Goal: Task Accomplishment & Management: Manage account settings

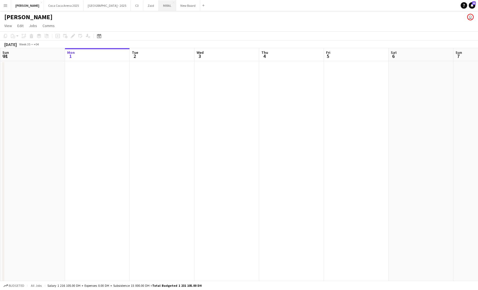
click at [159, 6] on button "MIRAL Close" at bounding box center [167, 5] width 17 height 11
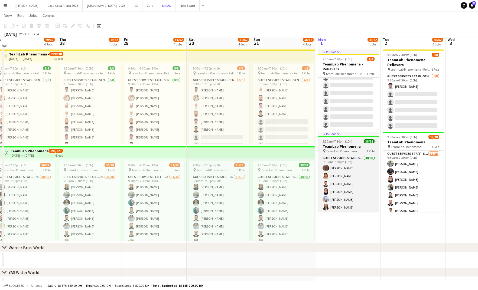
scroll to position [215, 0]
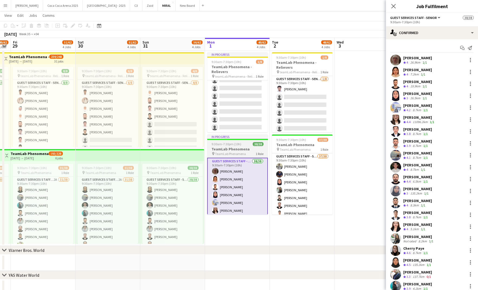
click at [228, 145] on span "9:30am-7:30pm (10h)" at bounding box center [226, 144] width 30 height 4
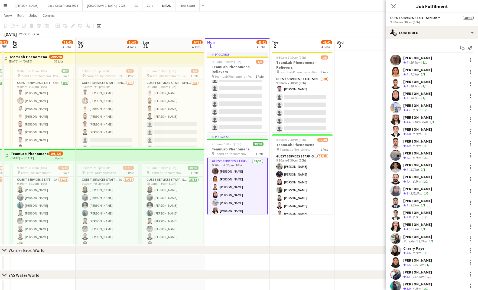
click at [239, 256] on app-date-cell at bounding box center [237, 263] width 65 height 16
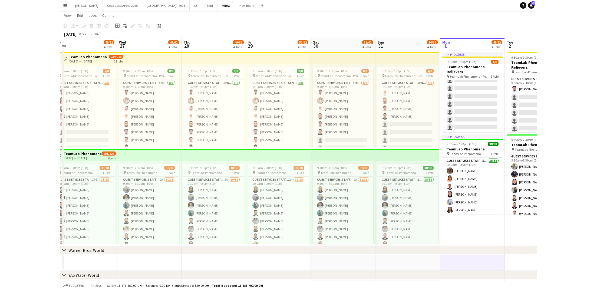
scroll to position [0, 136]
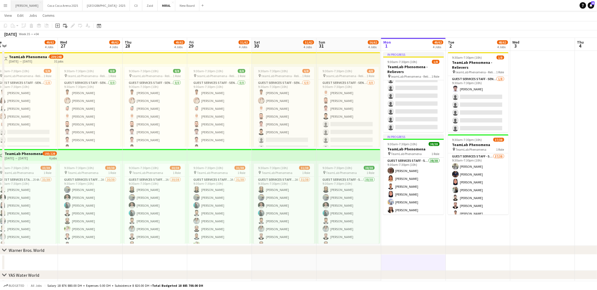
click at [22, 6] on button "Kate Close" at bounding box center [27, 5] width 32 height 11
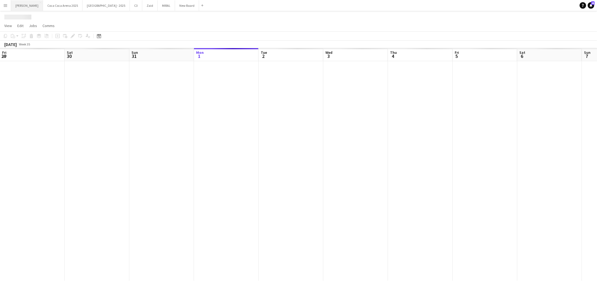
scroll to position [0, 129]
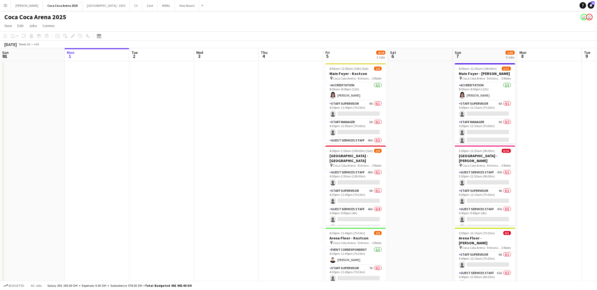
scroll to position [0, 160]
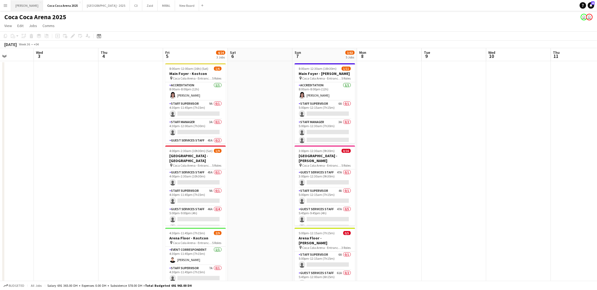
click at [20, 5] on button "Kate Close" at bounding box center [27, 5] width 32 height 11
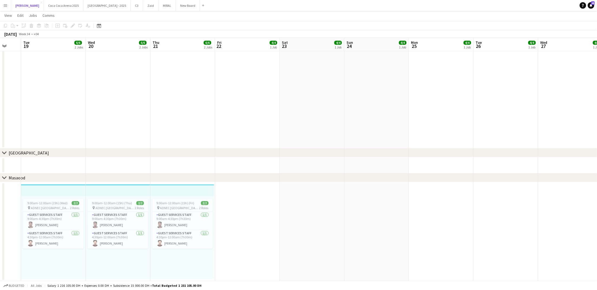
scroll to position [0, 173]
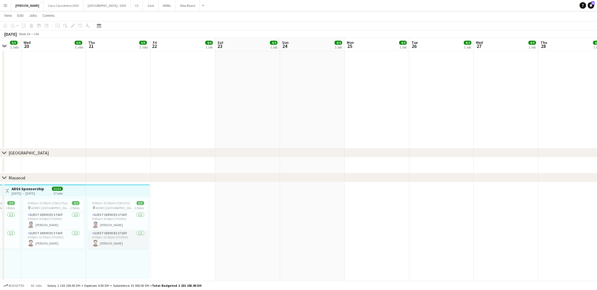
click at [107, 230] on app-card-role "Guest Services Staff 1/1 4:30pm-12:00am (7h30m) Wajid Khan" at bounding box center [118, 239] width 61 height 18
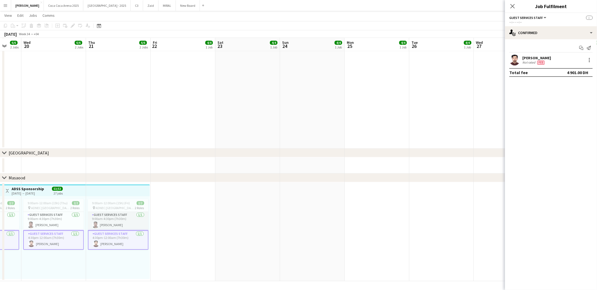
click at [114, 216] on app-card-role "Guest Services Staff 1/1 9:00am-4:30pm (7h30m) Mohammed Alaloul" at bounding box center [118, 221] width 61 height 18
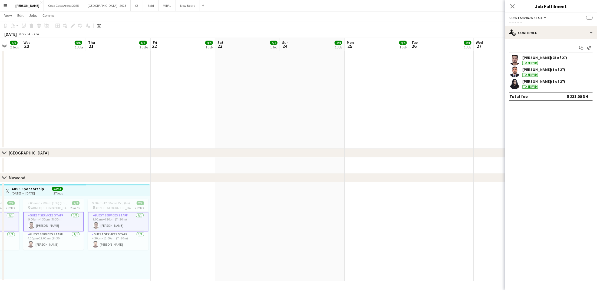
click at [96, 197] on div "9:00am-12:00am (15h) (Fri) 2/2 pin ADNEC Abu Dhabi 2 Roles Guest Services Staff…" at bounding box center [118, 237] width 64 height 83
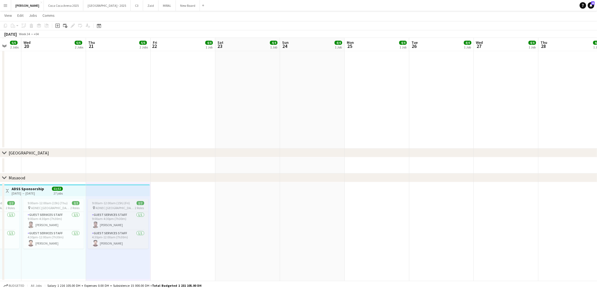
click at [100, 204] on span "9:00am-12:00am (15h) (Fri)" at bounding box center [111, 203] width 38 height 4
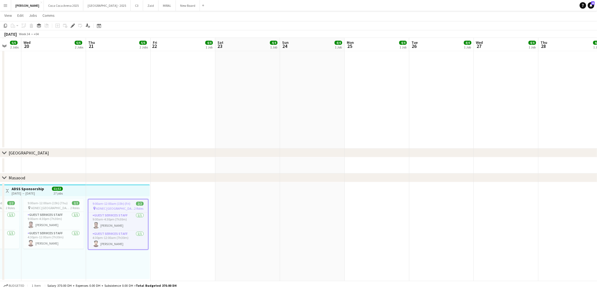
click at [7, 6] on app-icon "Menu" at bounding box center [5, 5] width 4 height 4
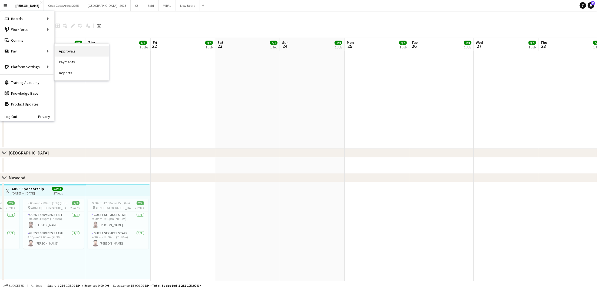
click at [67, 52] on link "Approvals" at bounding box center [82, 51] width 54 height 11
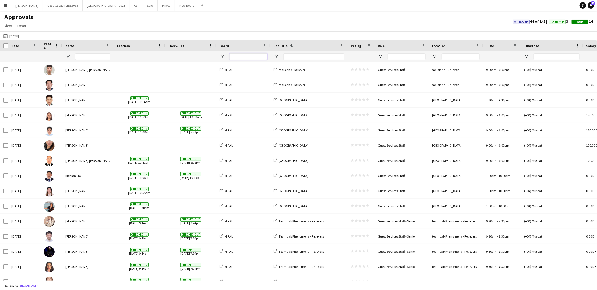
click at [244, 55] on input "Board Filter Input" at bounding box center [248, 56] width 38 height 6
click at [222, 57] on span "Open Filter Menu" at bounding box center [222, 56] width 5 height 5
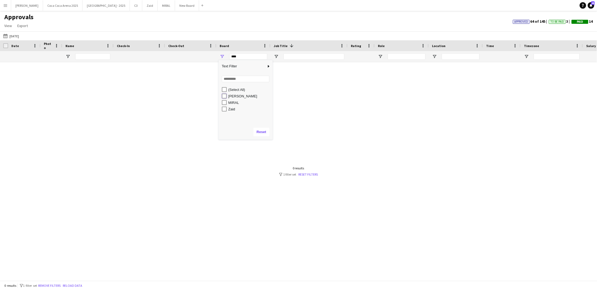
type input "********"
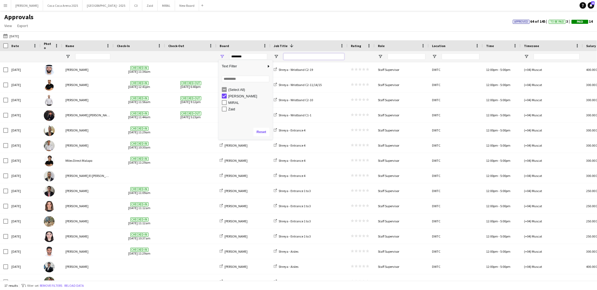
click at [300, 56] on input "Job Title Filter Input" at bounding box center [314, 56] width 61 height 6
click at [306, 55] on input "Job Title Filter Input" at bounding box center [314, 56] width 61 height 6
click at [276, 56] on span "Open Filter Menu" at bounding box center [276, 56] width 5 height 5
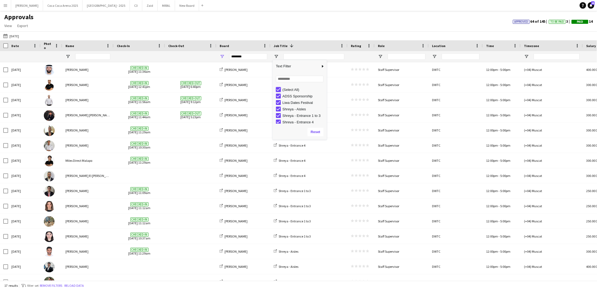
type input "***"
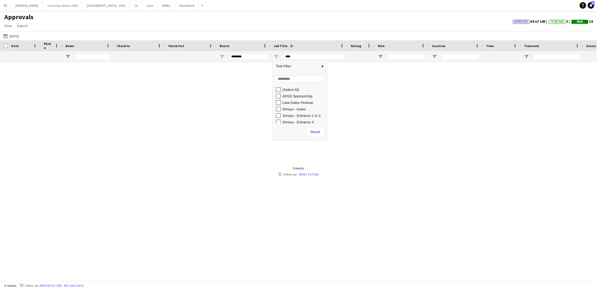
type input "***"
click at [285, 96] on div "ADSS Sponsorship" at bounding box center [304, 96] width 43 height 4
type input "**********"
type input "********"
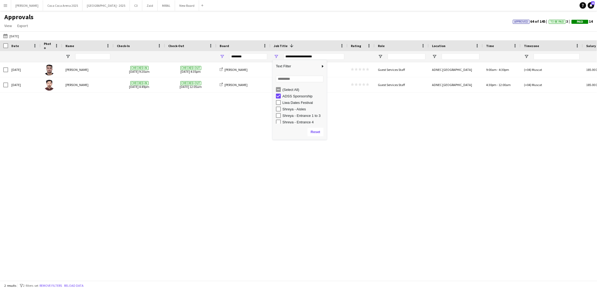
click at [360, 120] on div "Fri, 18 Jul 2025 Mohammed Alaloul Checked-in 18-07-2025 9:20am Checked-out 18-0…" at bounding box center [298, 171] width 597 height 218
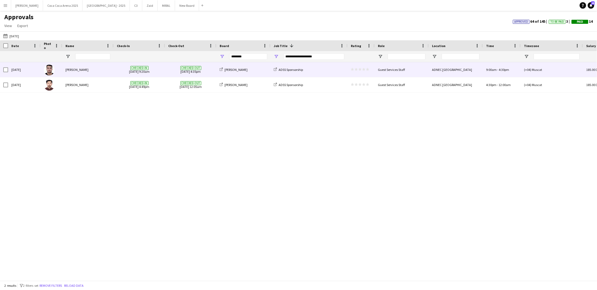
click at [362, 73] on div "star star star star star star star star star star" at bounding box center [361, 69] width 27 height 15
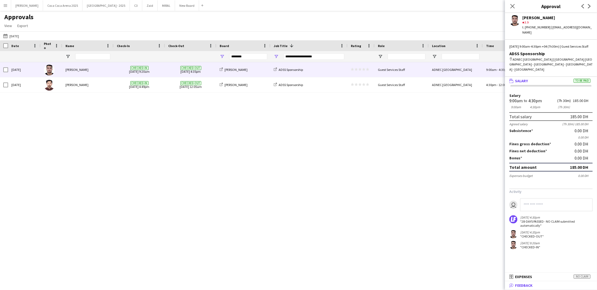
click at [526, 287] on span "Feedback" at bounding box center [524, 285] width 18 height 5
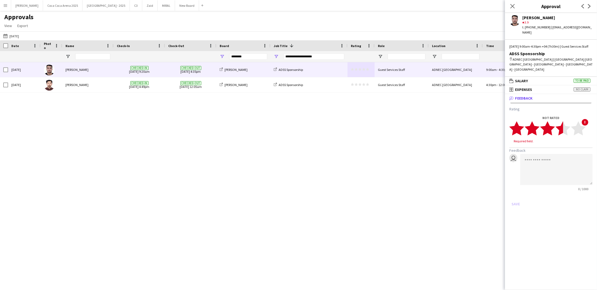
click at [561, 121] on polygon at bounding box center [563, 128] width 15 height 14
click at [516, 195] on button "Save" at bounding box center [516, 199] width 13 height 9
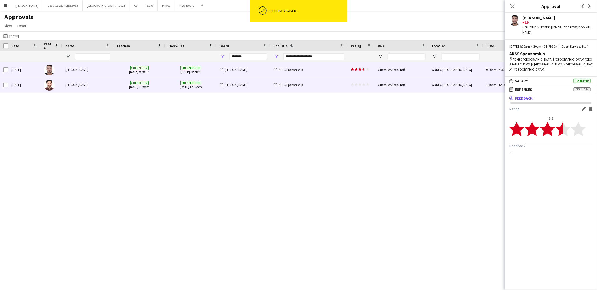
click at [356, 84] on polygon at bounding box center [356, 84] width 3 height 3
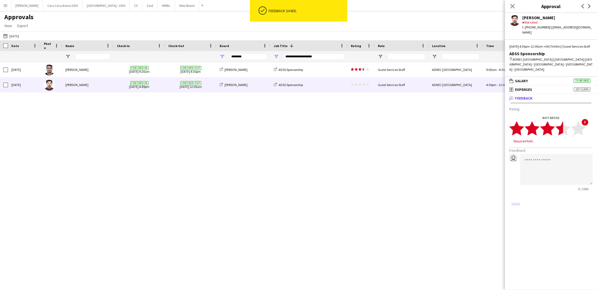
click at [560, 124] on polygon at bounding box center [563, 128] width 15 height 14
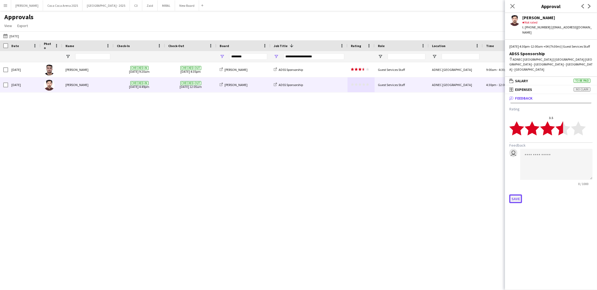
click at [517, 195] on button "Save" at bounding box center [516, 199] width 13 height 9
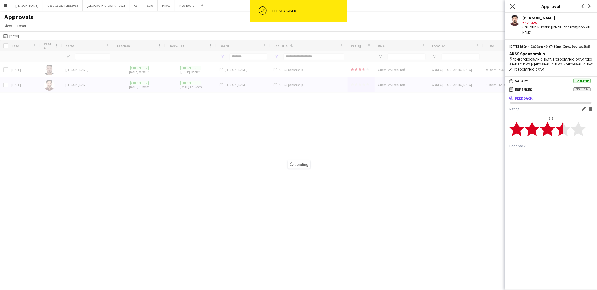
click at [512, 6] on icon at bounding box center [512, 6] width 5 height 5
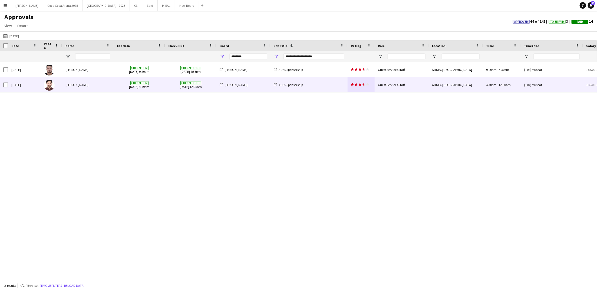
click at [301, 58] on div "**********" at bounding box center [314, 56] width 61 height 6
type input "***"
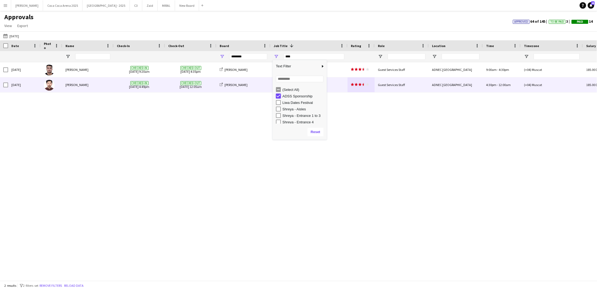
type input "***"
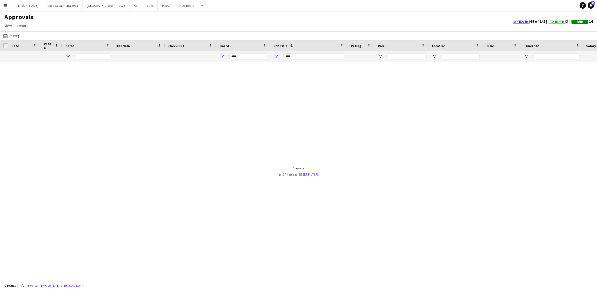
click at [301, 56] on div "***" at bounding box center [314, 56] width 61 height 6
click at [300, 58] on div "***" at bounding box center [314, 56] width 61 height 6
click at [243, 57] on div "***" at bounding box center [248, 56] width 38 height 6
click at [302, 57] on div "***" at bounding box center [314, 56] width 61 height 6
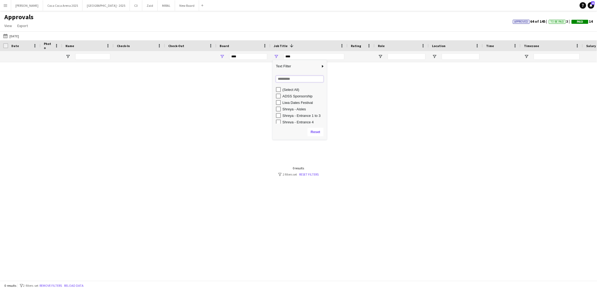
click at [287, 77] on input "Search filter values" at bounding box center [300, 79] width 48 height 6
type input "**"
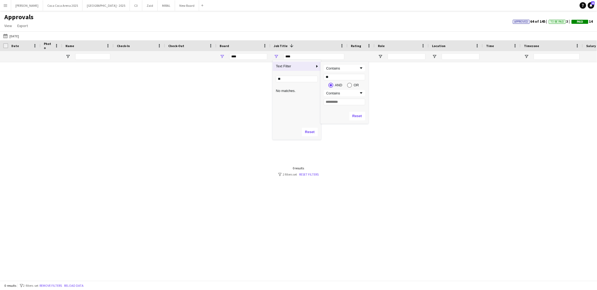
type input "**"
type input "*"
click at [296, 81] on input "**" at bounding box center [297, 79] width 42 height 6
click at [296, 79] on input "**" at bounding box center [297, 79] width 42 height 6
type input "*"
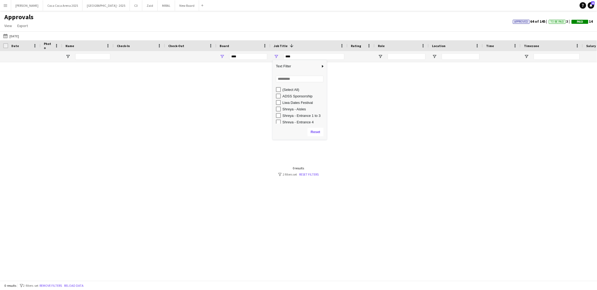
click at [224, 111] on div at bounding box center [298, 171] width 597 height 218
click at [243, 55] on div "***" at bounding box center [248, 56] width 38 height 6
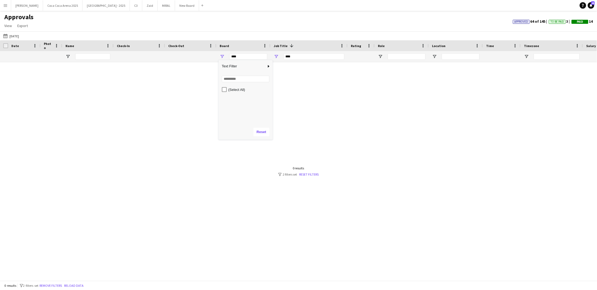
click at [301, 57] on div "***" at bounding box center [314, 56] width 61 height 6
click at [347, 98] on div at bounding box center [298, 171] width 597 height 218
click at [300, 56] on div "***" at bounding box center [314, 56] width 61 height 6
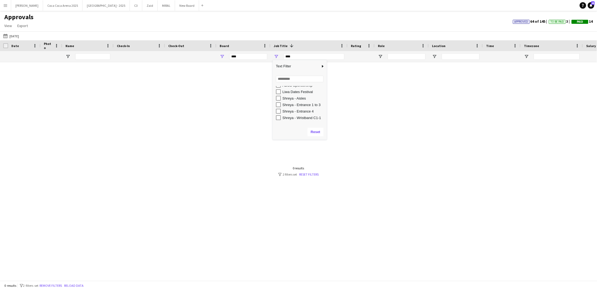
scroll to position [4, 0]
click at [223, 95] on div at bounding box center [298, 171] width 597 height 218
click at [17, 37] on button "18-07-2025 18-07-2025" at bounding box center [11, 36] width 18 height 6
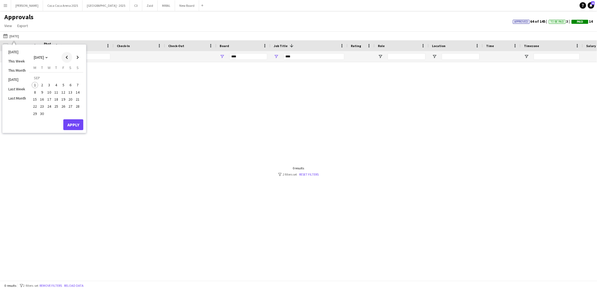
click at [65, 57] on span "Previous month" at bounding box center [66, 57] width 11 height 11
click at [64, 79] on span "1" at bounding box center [63, 79] width 6 height 8
click at [78, 107] on span "31" at bounding box center [77, 108] width 6 height 6
click at [78, 121] on button "Apply" at bounding box center [73, 118] width 20 height 11
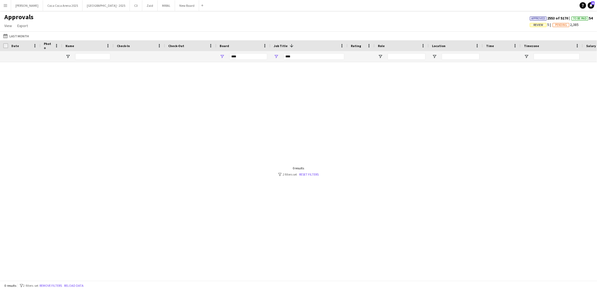
click at [313, 55] on div "***" at bounding box center [314, 56] width 61 height 6
click at [294, 79] on input "Search filter values" at bounding box center [300, 79] width 48 height 6
type input "**"
click at [290, 96] on div "[PERSON_NAME] Mystery Shopper" at bounding box center [304, 96] width 43 height 4
type input "**********"
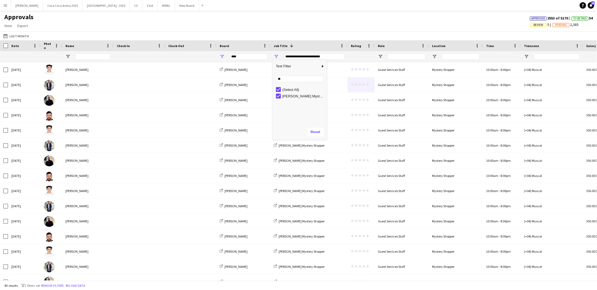
type input "********"
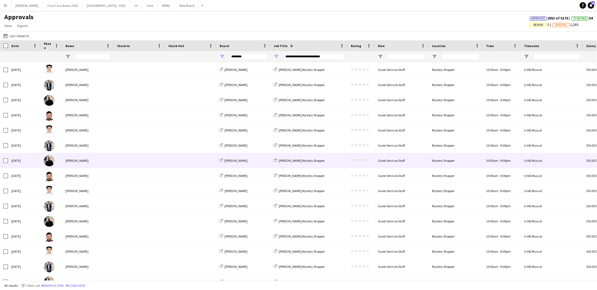
click at [265, 158] on div "[PERSON_NAME]" at bounding box center [243, 160] width 54 height 15
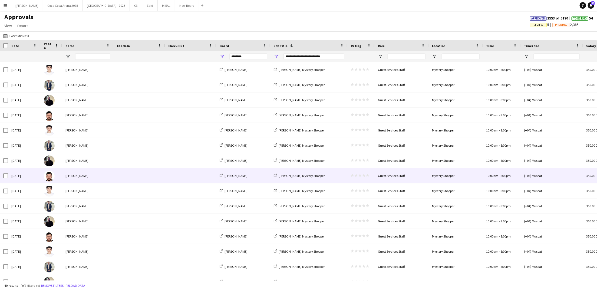
scroll to position [387, 0]
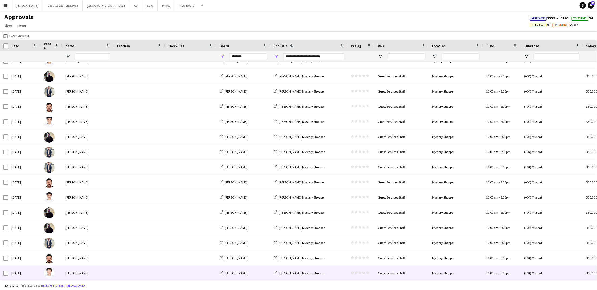
click at [362, 274] on icon "star" at bounding box center [360, 272] width 3 height 3
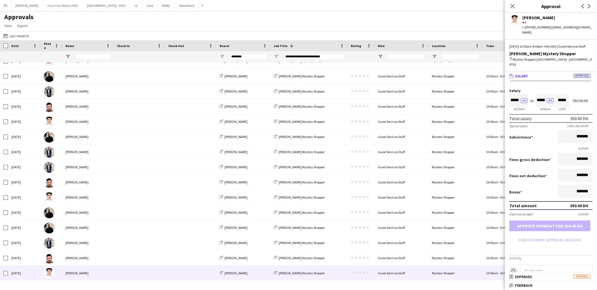
scroll to position [7, 0]
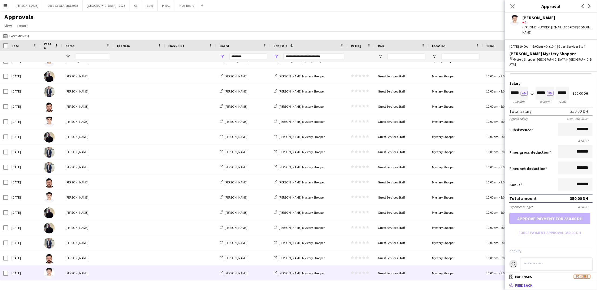
click at [531, 288] on span "Feedback" at bounding box center [524, 285] width 18 height 5
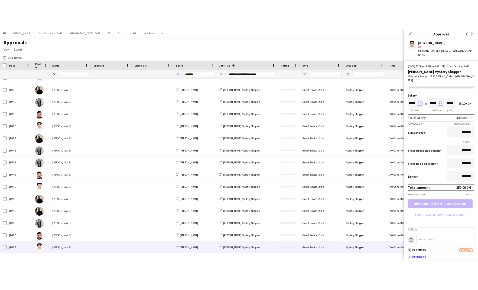
scroll to position [1, 0]
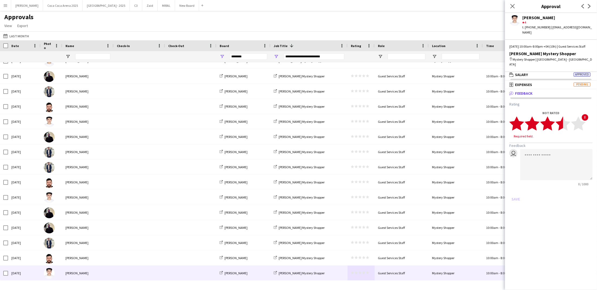
click at [561, 117] on polygon at bounding box center [563, 123] width 15 height 14
click at [518, 190] on button "Save" at bounding box center [516, 194] width 13 height 9
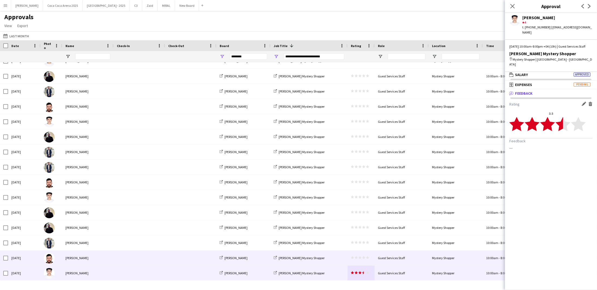
click at [354, 260] on div "star star star star star star star star star star" at bounding box center [361, 258] width 27 height 15
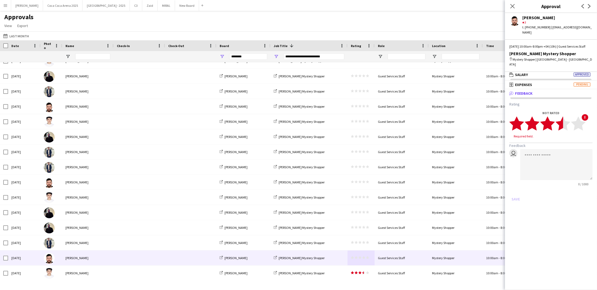
click at [563, 117] on polygon at bounding box center [563, 123] width 15 height 14
click at [516, 190] on button "Save" at bounding box center [516, 194] width 13 height 9
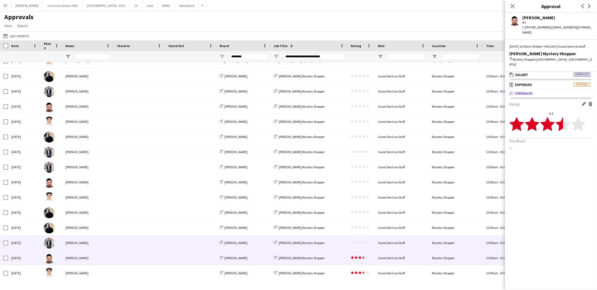
click at [362, 241] on icon "star" at bounding box center [360, 242] width 3 height 3
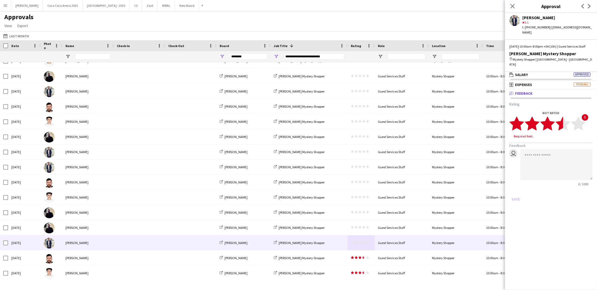
click at [560, 117] on polygon at bounding box center [563, 123] width 15 height 14
click at [521, 190] on button "Save" at bounding box center [516, 194] width 13 height 9
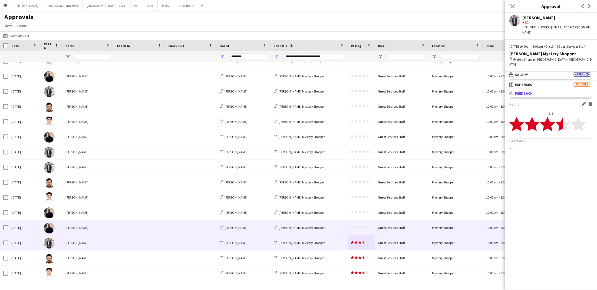
click at [360, 226] on icon "star" at bounding box center [360, 227] width 3 height 3
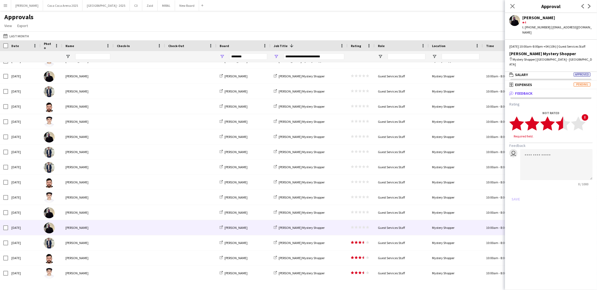
click at [560, 116] on polygon at bounding box center [563, 123] width 15 height 14
click at [567, 117] on polygon at bounding box center [563, 123] width 15 height 14
click at [517, 190] on button "Save" at bounding box center [516, 194] width 13 height 9
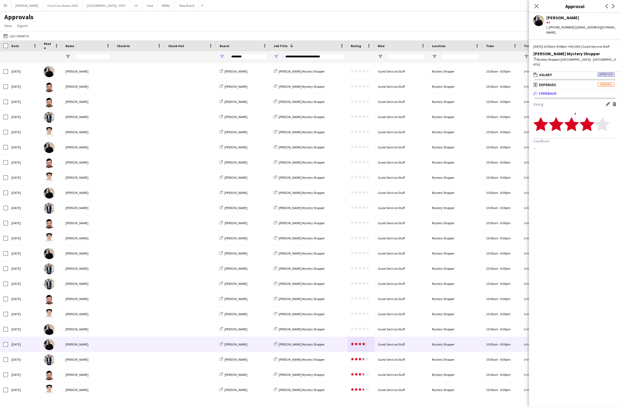
scroll to position [271, 0]
click at [51, 4] on button "[GEOGRAPHIC_DATA] 2025 Close" at bounding box center [63, 5] width 40 height 11
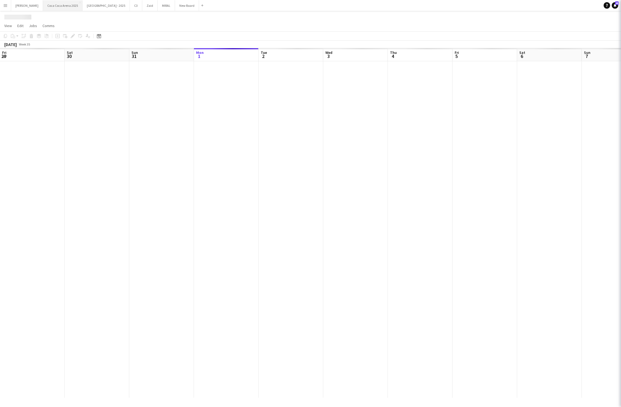
scroll to position [0, 129]
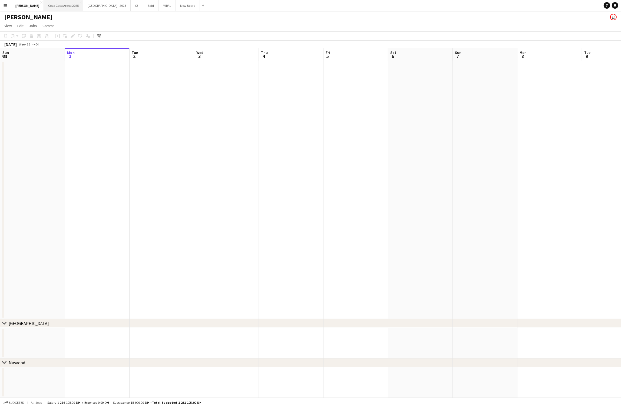
click at [55, 8] on button "[GEOGRAPHIC_DATA] 2025 Close" at bounding box center [64, 5] width 40 height 11
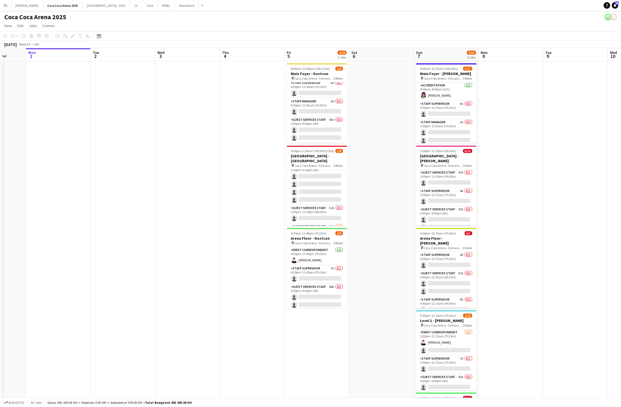
scroll to position [63, 0]
click at [307, 155] on h3 "[GEOGRAPHIC_DATA] - [GEOGRAPHIC_DATA]" at bounding box center [317, 158] width 61 height 10
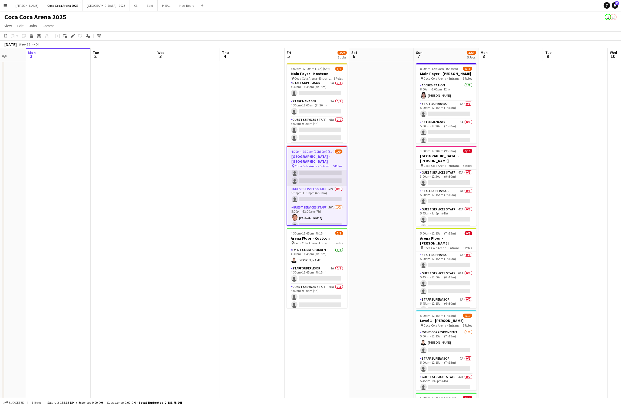
click at [309, 172] on app-card-role "Guest Services Staff 46A 0/4 5:00pm-9:00pm (4h) single-neutral-actions single-n…" at bounding box center [317, 165] width 60 height 42
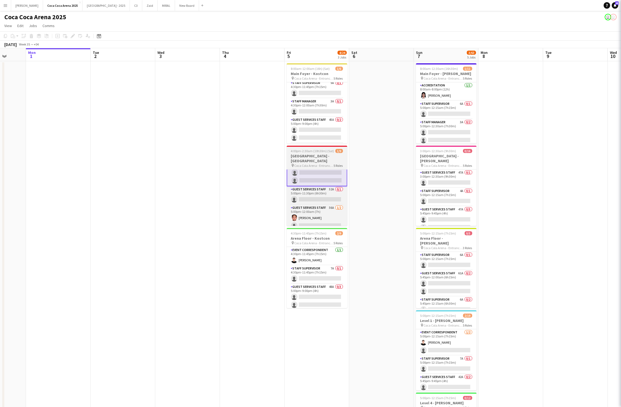
click at [309, 154] on h3 "[GEOGRAPHIC_DATA] - [GEOGRAPHIC_DATA]" at bounding box center [317, 158] width 61 height 10
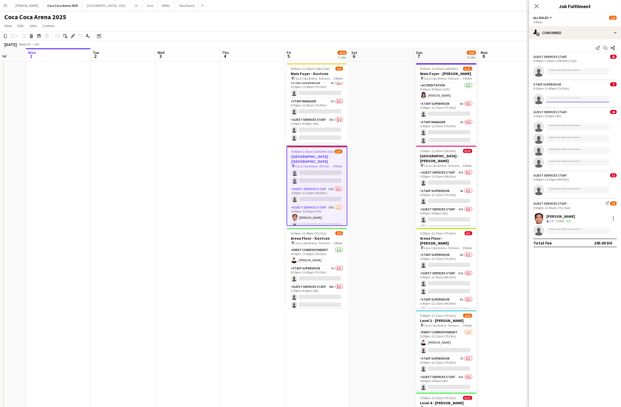
click at [564, 97] on input at bounding box center [578, 99] width 63 height 6
click at [557, 96] on app-invite-slot "single-neutral-actions" at bounding box center [575, 99] width 92 height 11
click at [558, 99] on input at bounding box center [578, 99] width 63 height 6
type input "*"
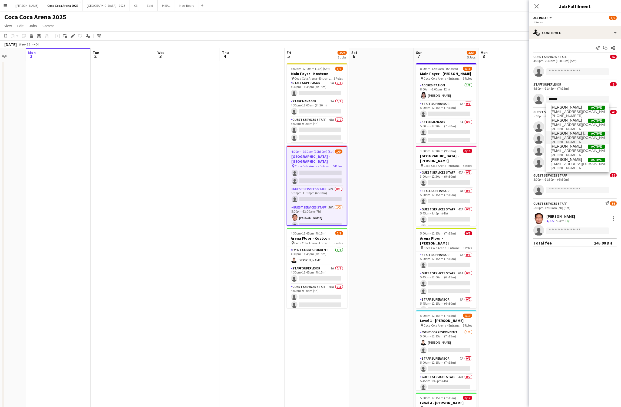
type input "*******"
click at [570, 133] on span "[PERSON_NAME] [PERSON_NAME]" at bounding box center [569, 133] width 37 height 5
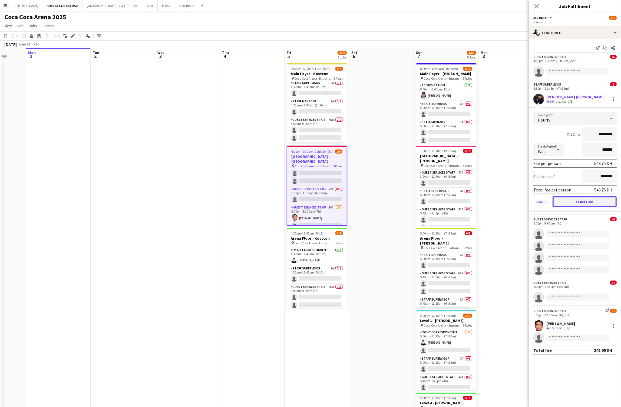
click at [584, 201] on button "Confirm" at bounding box center [585, 201] width 64 height 11
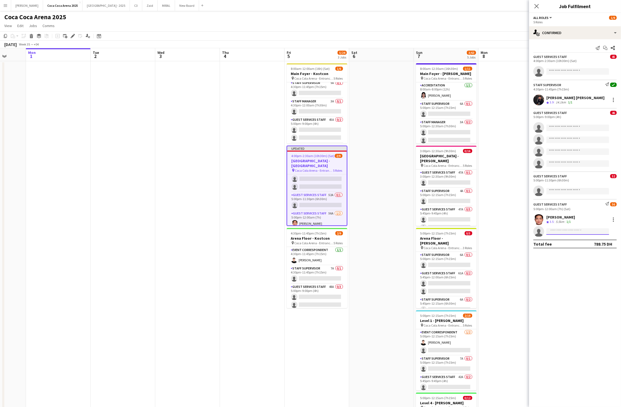
click at [569, 231] on input at bounding box center [578, 231] width 63 height 6
type input "*"
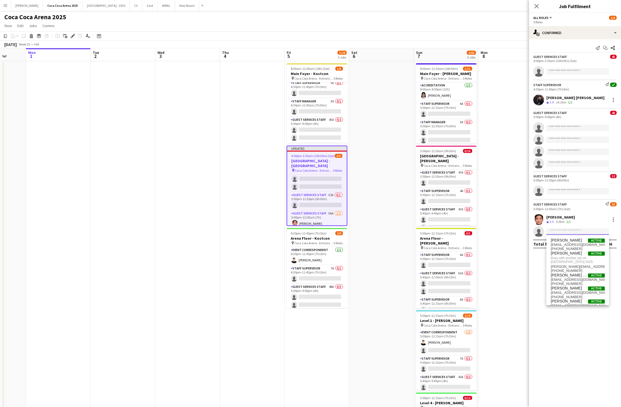
paste input "**********"
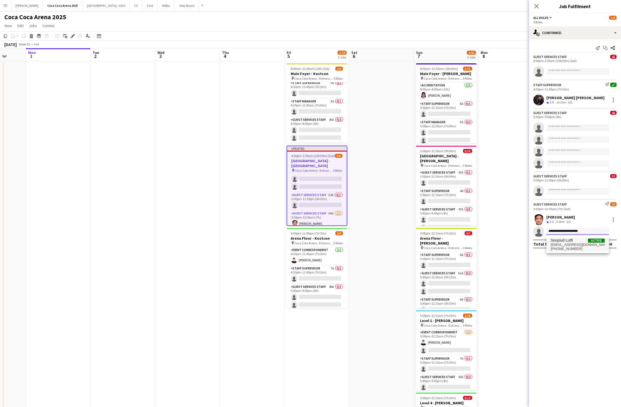
type input "**********"
click at [558, 244] on span "[EMAIL_ADDRESS][DOMAIN_NAME]" at bounding box center [578, 244] width 54 height 4
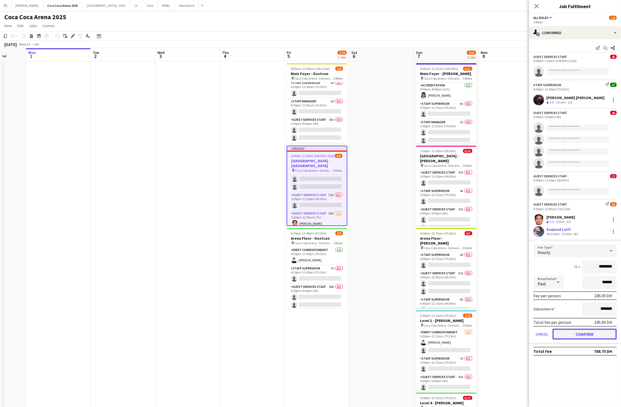
click at [561, 335] on button "Confirm" at bounding box center [585, 334] width 64 height 11
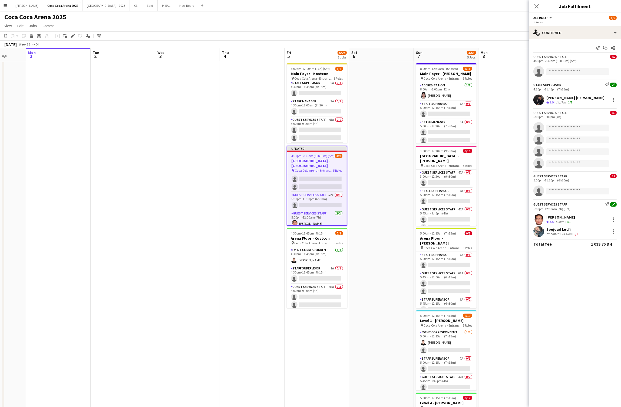
click at [570, 313] on mat-expansion-panel "check Confirmed Send notification Start chat Share Guest Services Staff 45 4:00…" at bounding box center [575, 222] width 92 height 367
click at [560, 72] on input at bounding box center [578, 71] width 63 height 6
click at [314, 89] on app-card-role "Staff Supervisor 9A 0/1 4:30pm-11:45pm (7h15m) single-neutral-actions" at bounding box center [317, 89] width 61 height 18
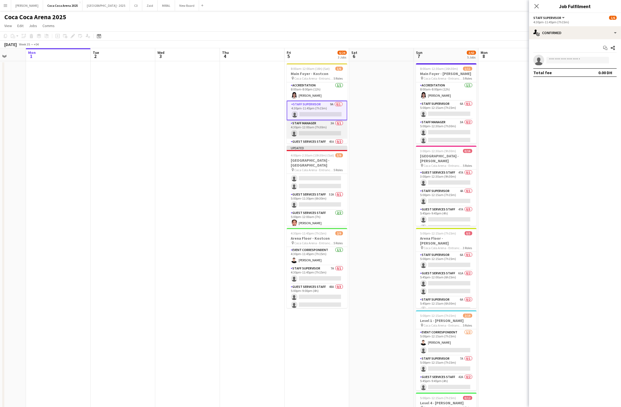
scroll to position [40, 0]
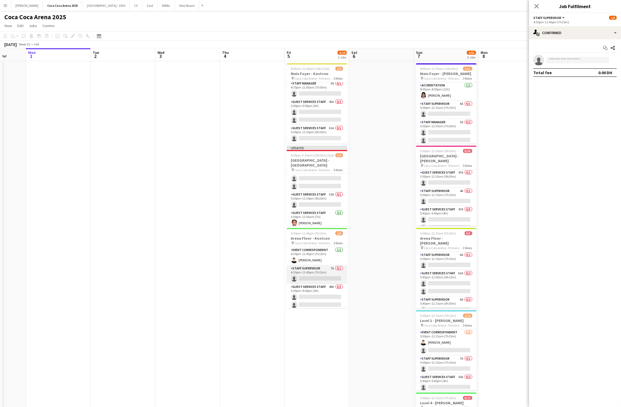
click at [314, 280] on app-card-role "Staff Supervisor 7A 0/1 4:30pm-11:45pm (7h15m) single-neutral-actions" at bounding box center [317, 274] width 61 height 18
click at [312, 276] on app-card-role "Guest Services Staff 62A [DATE] 5:00pm-11:30pm (6h30m) [PERSON_NAME] single-neu…" at bounding box center [317, 268] width 61 height 26
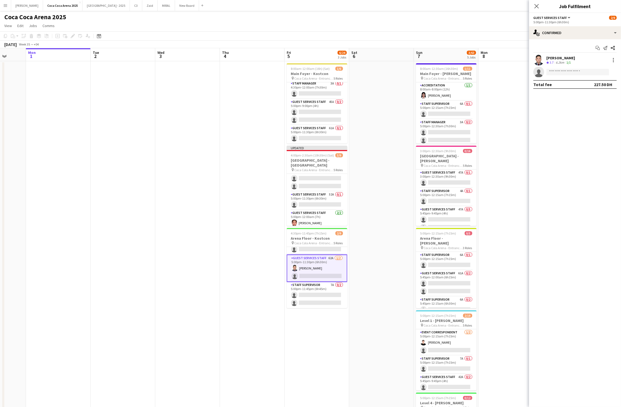
scroll to position [63, 0]
click at [312, 262] on app-card-role "Guest Services Staff 62A [DATE] 5:00pm-11:30pm (6h30m) [PERSON_NAME] single-neu…" at bounding box center [317, 268] width 61 height 27
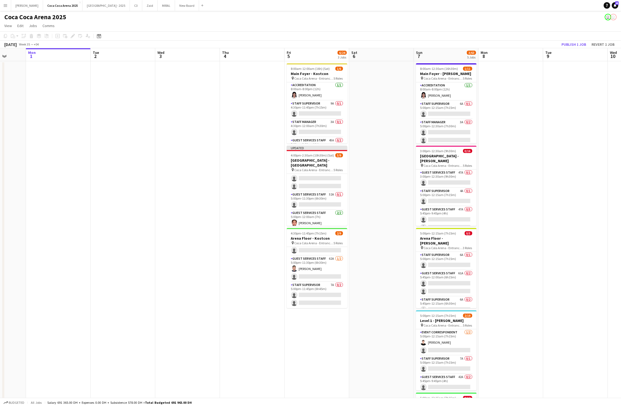
scroll to position [0, 0]
click at [310, 128] on app-card-role "Staff Manager 3A 0/1 4:30pm-12:00am (7h30m) single-neutral-actions" at bounding box center [317, 128] width 61 height 18
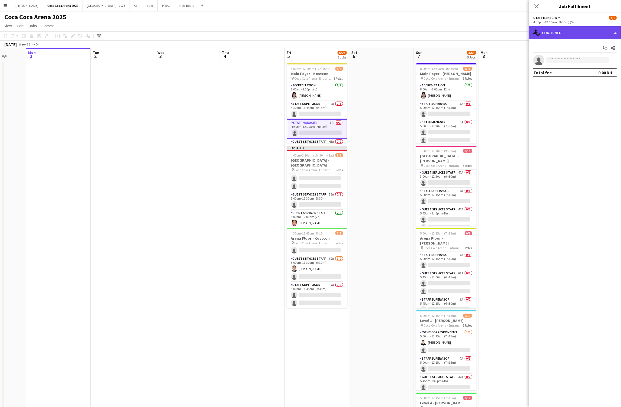
click at [547, 35] on div "single-neutral-actions-check-2 Confirmed" at bounding box center [575, 32] width 92 height 13
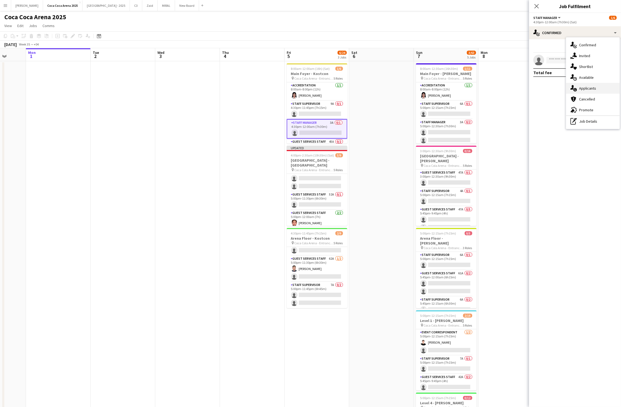
click at [583, 87] on div "single-neutral-actions-information Applicants" at bounding box center [593, 88] width 54 height 11
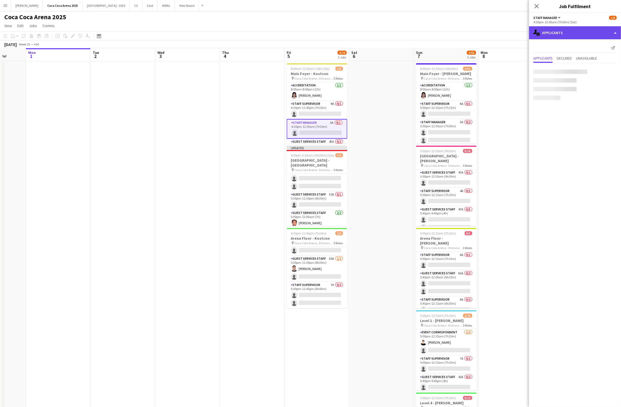
click at [530, 26] on div "single-neutral-actions-information Applicants" at bounding box center [575, 32] width 92 height 13
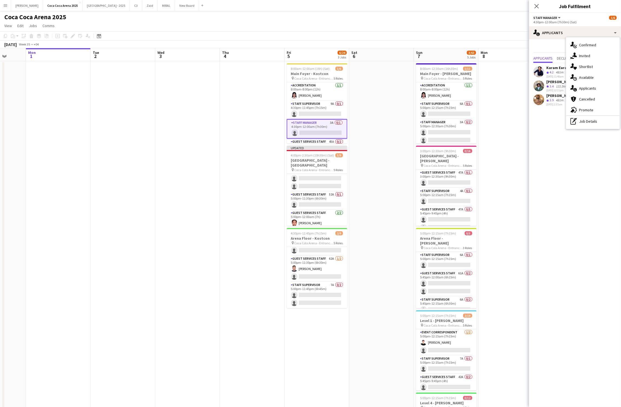
click at [553, 133] on mat-expansion-panel "users2 Applicants Send notification Applicants Declined Unavailable Karam Earab…" at bounding box center [575, 222] width 92 height 367
click at [606, 99] on app-icon "Confirm" at bounding box center [606, 99] width 4 height 4
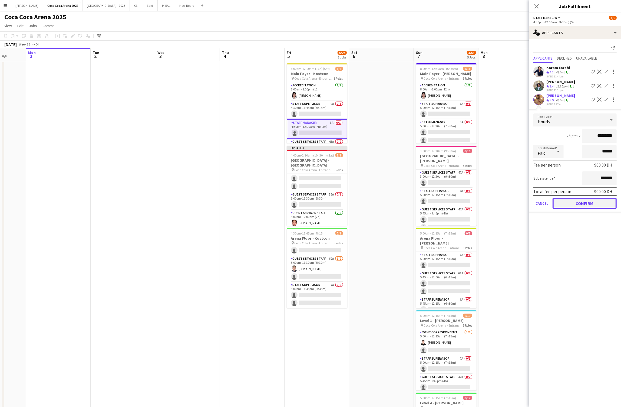
click at [591, 201] on button "Confirm" at bounding box center [585, 203] width 64 height 11
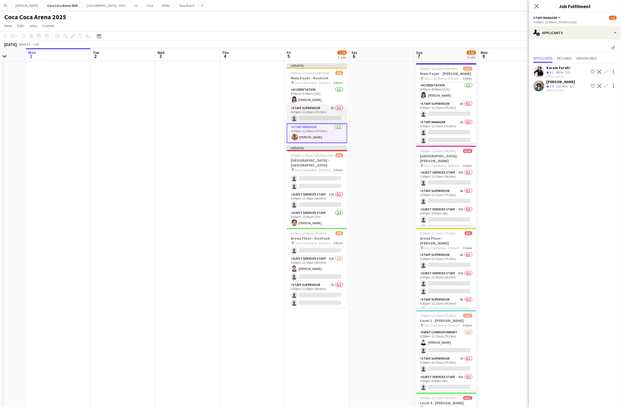
click at [312, 116] on app-card-role "Staff Supervisor 9A 0/1 4:30pm-11:45pm (7h15m) single-neutral-actions" at bounding box center [317, 114] width 61 height 18
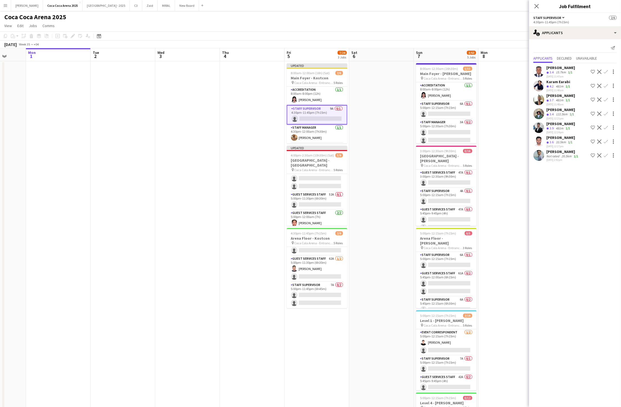
click at [606, 114] on app-icon "Confirm" at bounding box center [606, 113] width 4 height 4
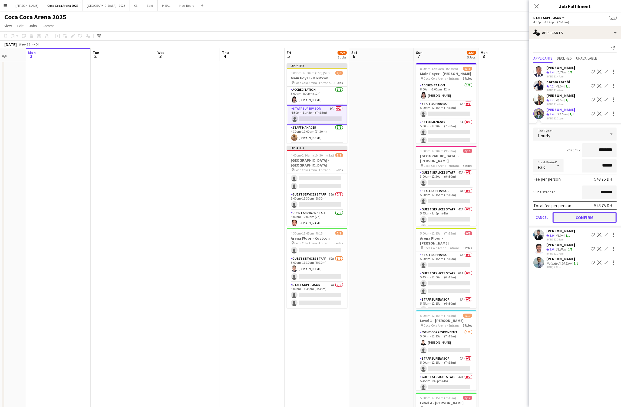
click at [592, 212] on button "Confirm" at bounding box center [585, 217] width 64 height 11
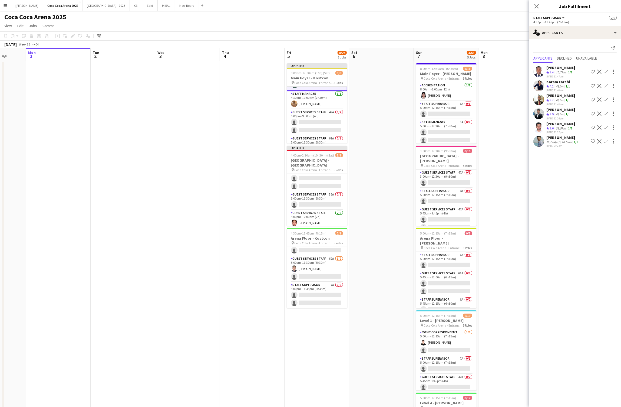
scroll to position [44, 0]
click at [320, 191] on app-card-role "Guest Services Staff 52A 0/1 5:00pm-11:30pm (6h30m) single-neutral-actions" at bounding box center [317, 200] width 61 height 18
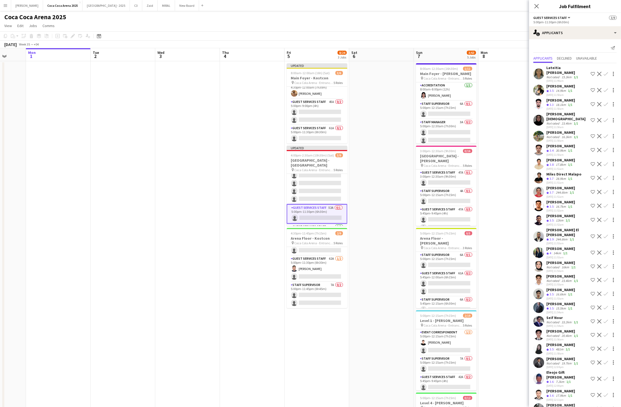
scroll to position [46, 0]
click at [316, 179] on app-card-role "Guest Services Staff 46A 0/4 5:00pm-9:00pm (4h) single-neutral-actions single-n…" at bounding box center [317, 187] width 61 height 42
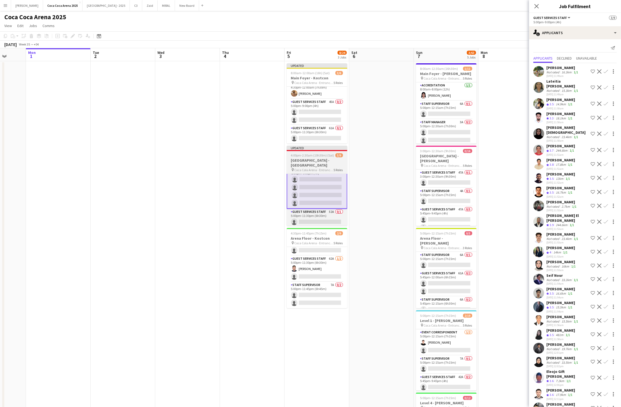
click at [312, 168] on span "Coca Cola Arena - Entrance F" at bounding box center [314, 170] width 39 height 4
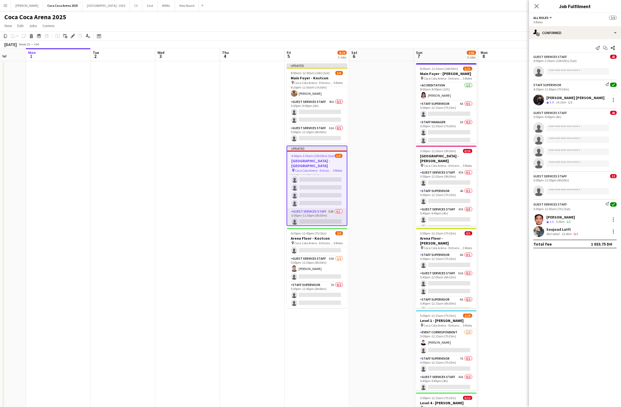
scroll to position [68, 0]
click at [315, 259] on app-card-role "Guest Services Staff 62A [DATE] 5:00pm-11:30pm (6h30m) [PERSON_NAME] single-neu…" at bounding box center [317, 268] width 61 height 26
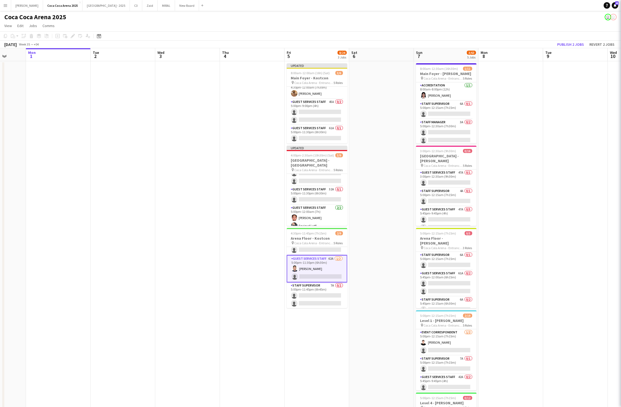
scroll to position [67, 0]
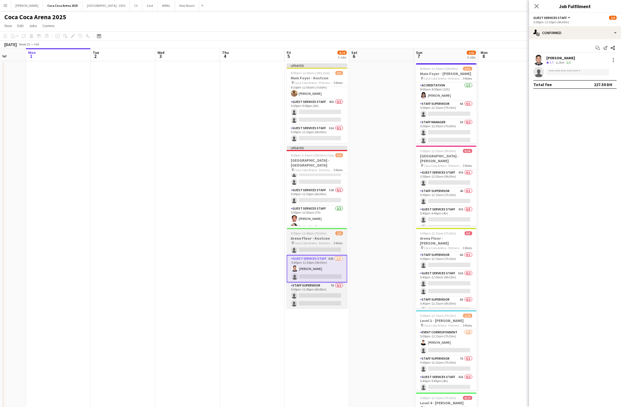
click at [318, 236] on h3 "Arena Floor - Kostcon" at bounding box center [317, 238] width 61 height 5
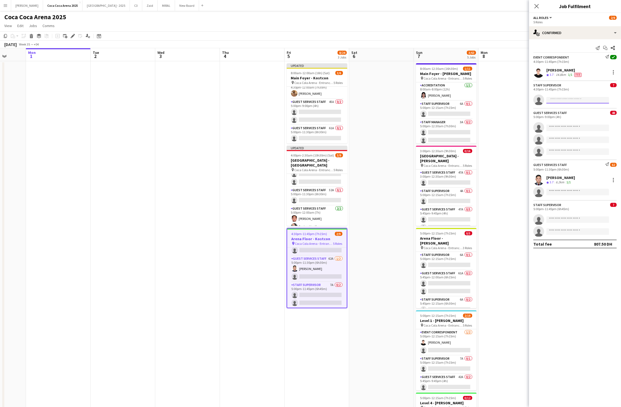
click at [566, 100] on input at bounding box center [578, 100] width 63 height 6
type input "********"
click at [570, 116] on span "+971567177331" at bounding box center [578, 116] width 54 height 4
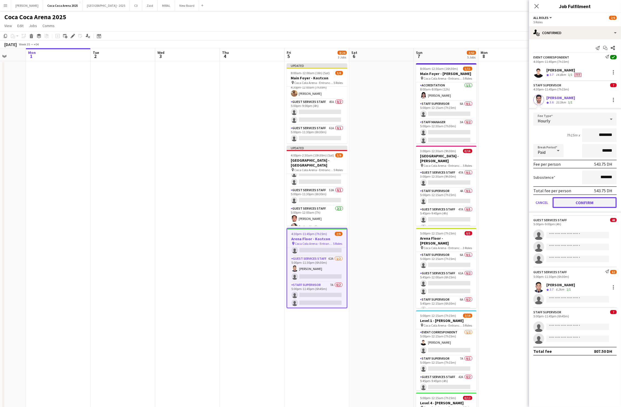
click at [590, 200] on button "Confirm" at bounding box center [585, 202] width 64 height 11
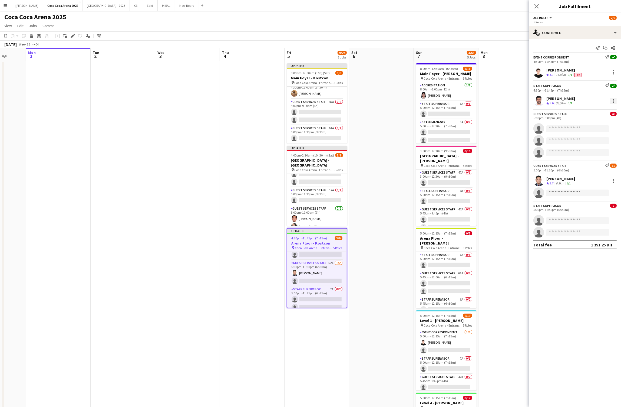
click at [615, 102] on div at bounding box center [613, 101] width 6 height 6
click at [615, 102] on body "Menu Boards Boards Boards All jobs Status Workforce Workforce My Workforce Recr…" at bounding box center [310, 278] width 621 height 557
click at [600, 123] on span "Switch crew" at bounding box center [590, 123] width 23 height 5
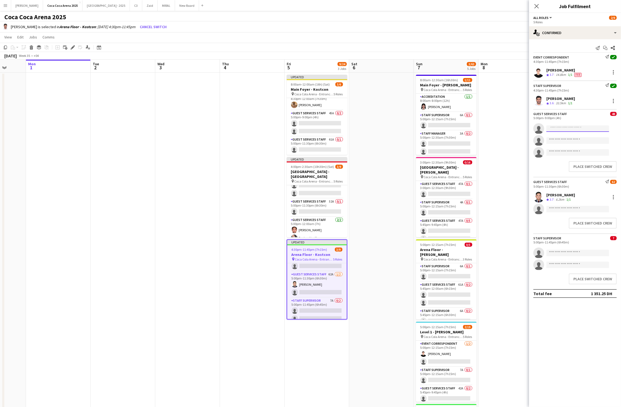
click at [578, 129] on input at bounding box center [578, 128] width 63 height 6
click at [582, 166] on button "Place switched crew" at bounding box center [593, 166] width 48 height 11
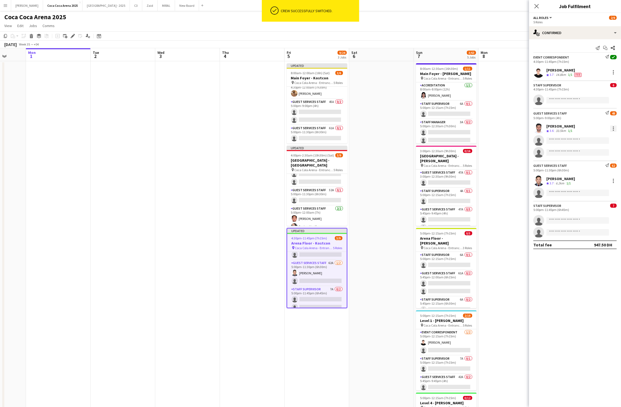
click at [613, 129] on div at bounding box center [613, 128] width 1 height 1
click at [595, 151] on span "Switch crew" at bounding box center [590, 151] width 23 height 5
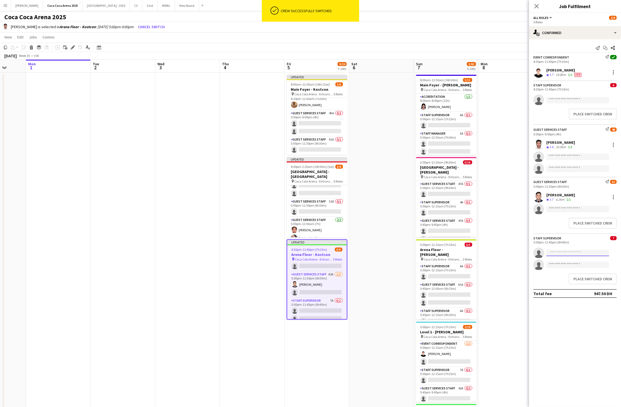
click at [569, 254] on input at bounding box center [578, 252] width 63 height 6
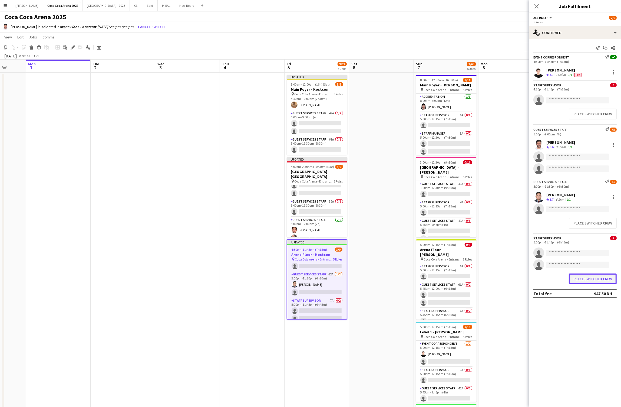
click at [584, 279] on button "Place switched crew" at bounding box center [593, 278] width 48 height 11
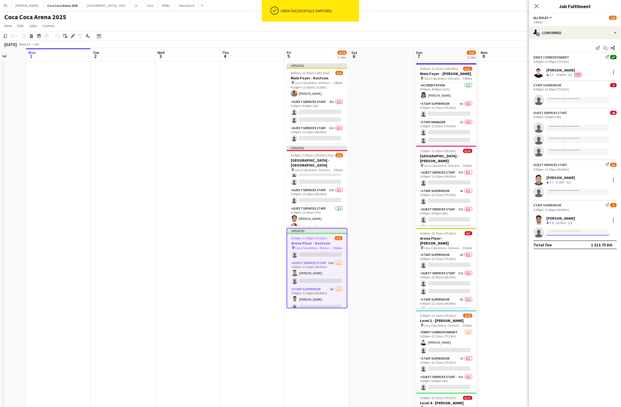
click at [562, 231] on input at bounding box center [578, 232] width 63 height 6
click at [573, 101] on input at bounding box center [578, 100] width 63 height 6
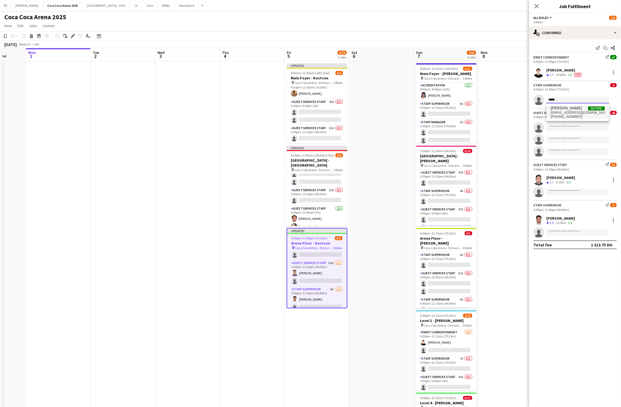
type input "*****"
click at [575, 112] on span "ahmed.chabi92@gmail.com" at bounding box center [578, 112] width 54 height 4
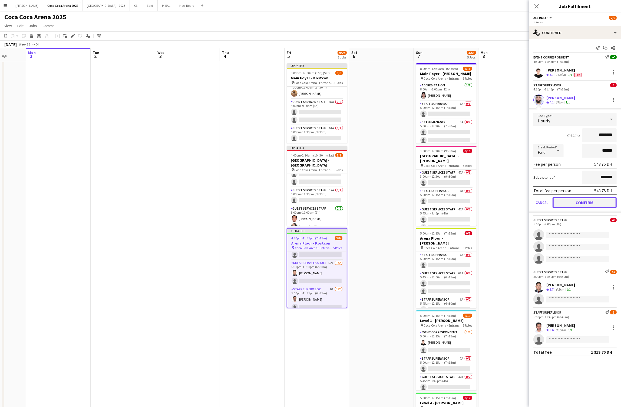
click at [565, 203] on button "Confirm" at bounding box center [585, 202] width 64 height 11
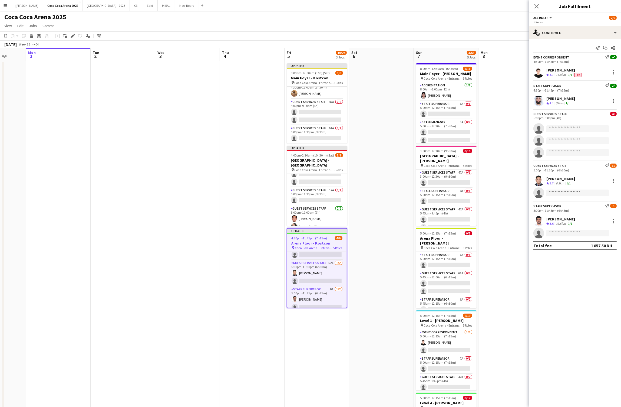
click at [514, 171] on app-date-cell at bounding box center [511, 272] width 65 height 422
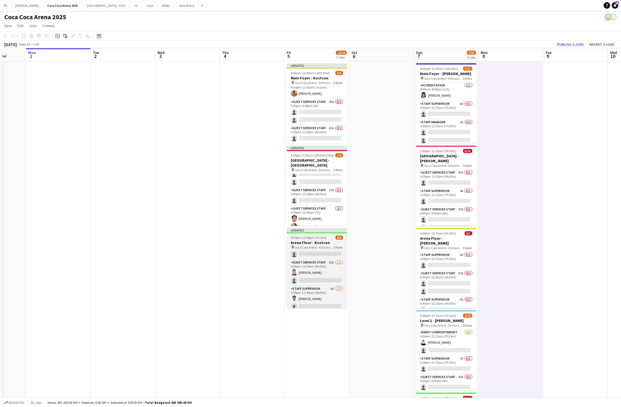
click at [310, 243] on h3 "Arena Floor - Kostcon" at bounding box center [317, 242] width 61 height 5
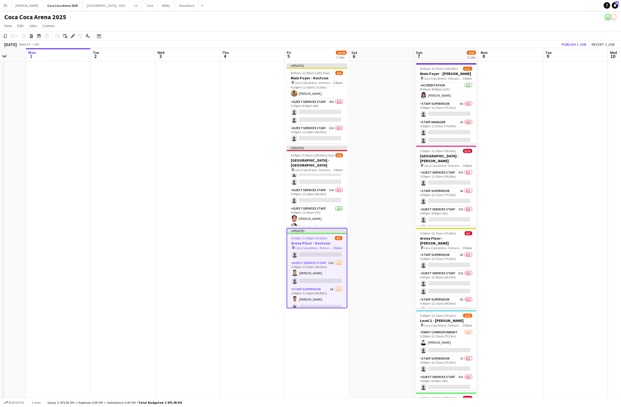
scroll to position [0, 168]
click at [308, 261] on app-card-role "Guest Services Staff 62A [DATE] 5:00pm-11:30pm (6h30m) [PERSON_NAME] single-neu…" at bounding box center [317, 273] width 60 height 26
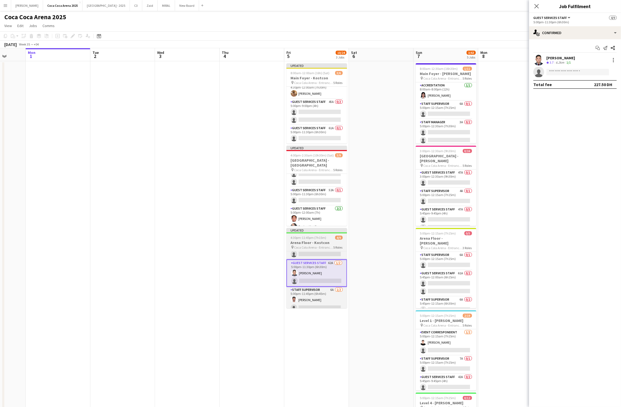
click at [310, 243] on h3 "Arena Floor - Kostcon" at bounding box center [317, 242] width 61 height 5
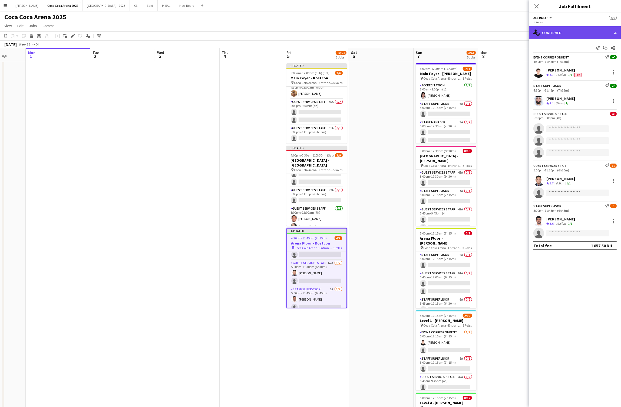
click at [558, 36] on div "single-neutral-actions-check-2 Confirmed" at bounding box center [575, 32] width 92 height 13
click at [499, 95] on app-date-cell at bounding box center [510, 272] width 65 height 422
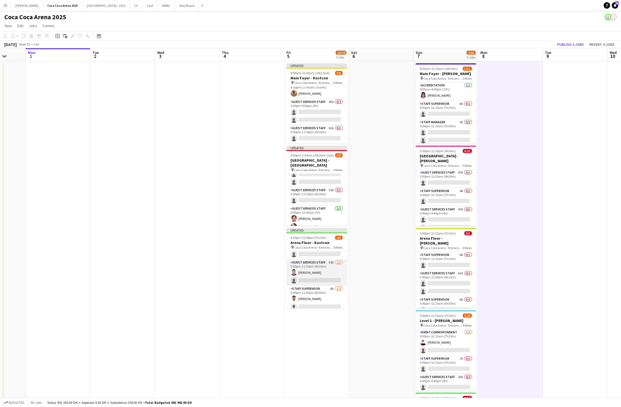
click at [308, 282] on app-card-role "Guest Services Staff 62A [DATE] 5:00pm-11:30pm (6h30m) [PERSON_NAME] single-neu…" at bounding box center [317, 272] width 61 height 26
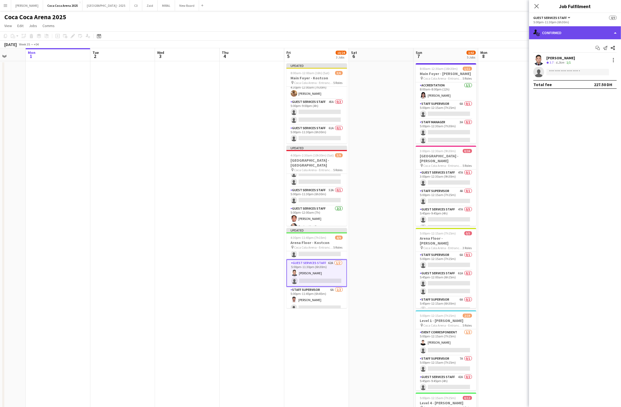
click at [553, 33] on div "single-neutral-actions-check-2 Confirmed" at bounding box center [575, 32] width 92 height 13
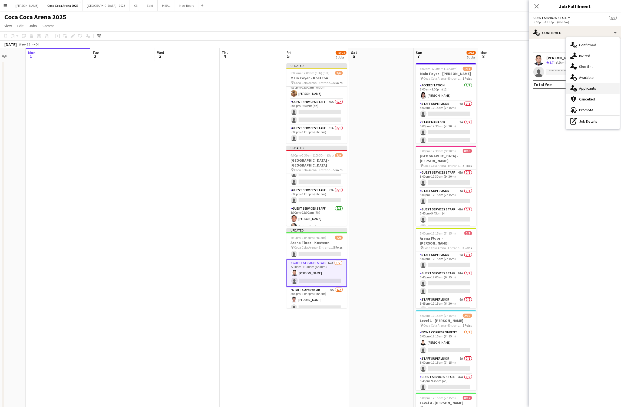
click at [579, 91] on div "single-neutral-actions-information Applicants" at bounding box center [593, 88] width 54 height 11
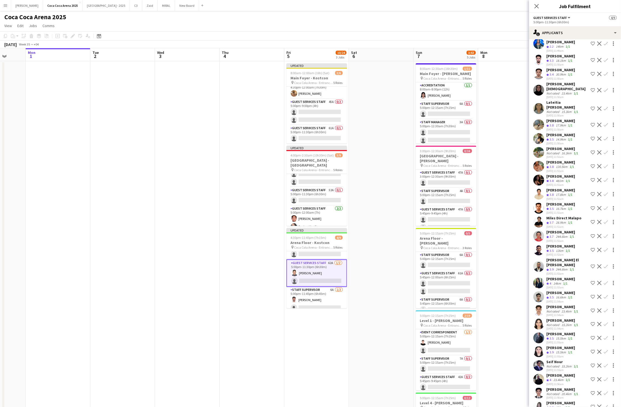
scroll to position [33, 0]
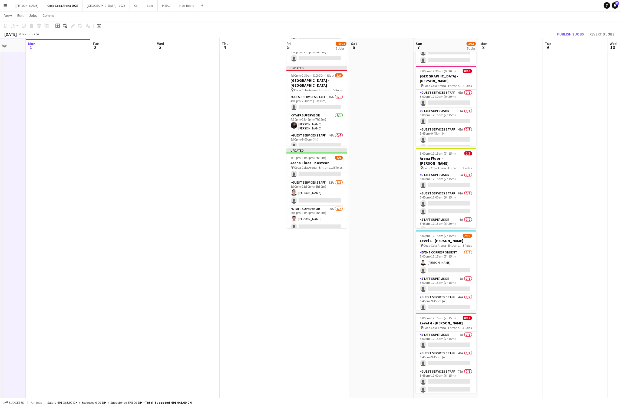
scroll to position [81, 0]
click at [323, 216] on app-card-role "Staff Supervisor 6A 1/2 5:00pm-11:45pm (6h45m) Mohammed Balfaqih single-neutral…" at bounding box center [317, 217] width 61 height 26
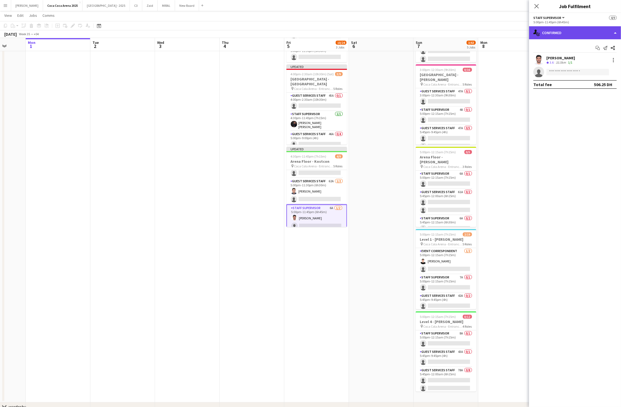
click at [556, 27] on div "single-neutral-actions-check-2 Confirmed" at bounding box center [575, 32] width 92 height 13
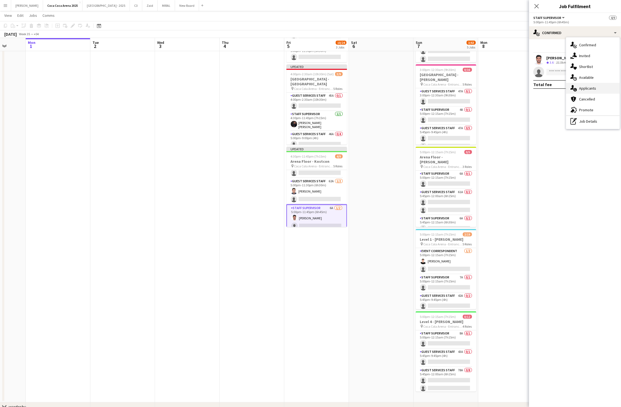
click at [590, 90] on div "single-neutral-actions-information Applicants" at bounding box center [593, 88] width 54 height 11
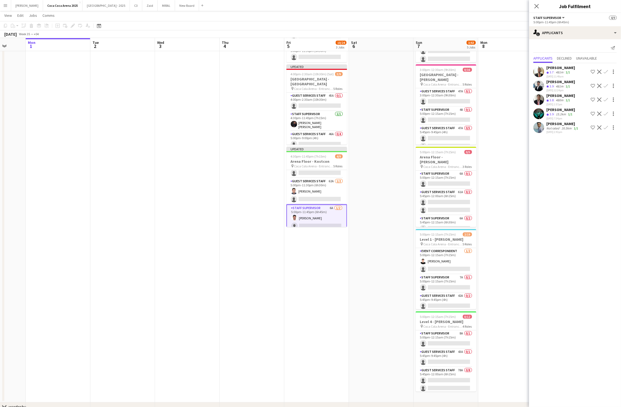
click at [605, 72] on app-icon "Confirm" at bounding box center [606, 72] width 4 height 4
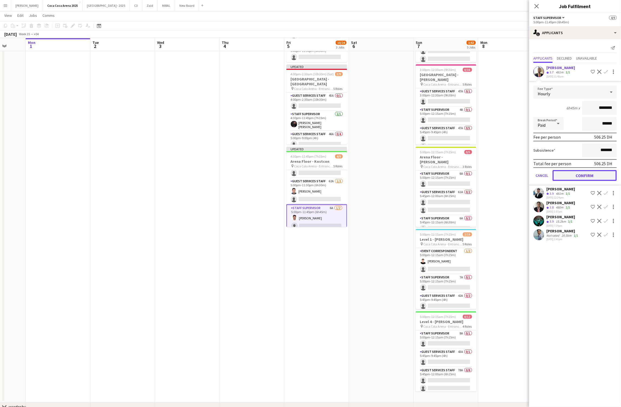
click at [580, 176] on button "Confirm" at bounding box center [585, 175] width 64 height 11
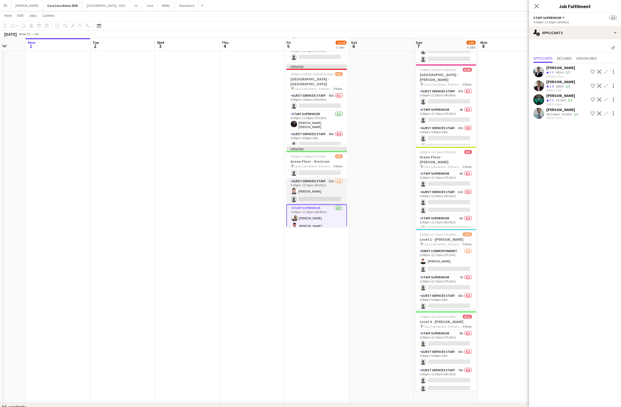
scroll to position [68, 0]
click at [317, 178] on app-card-role "Guest Services Staff 62A [DATE] 5:00pm-11:30pm (6h30m) [PERSON_NAME] single-neu…" at bounding box center [317, 186] width 61 height 26
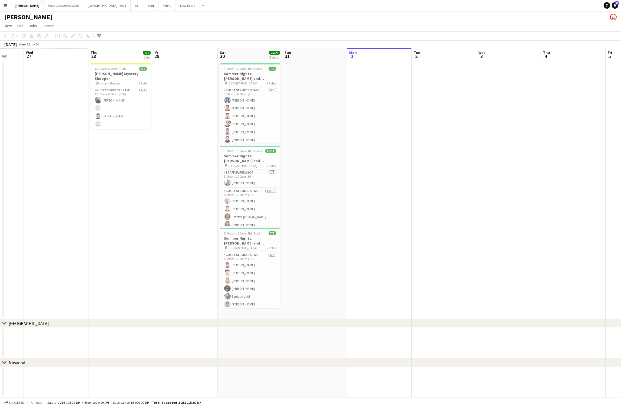
scroll to position [0, 130]
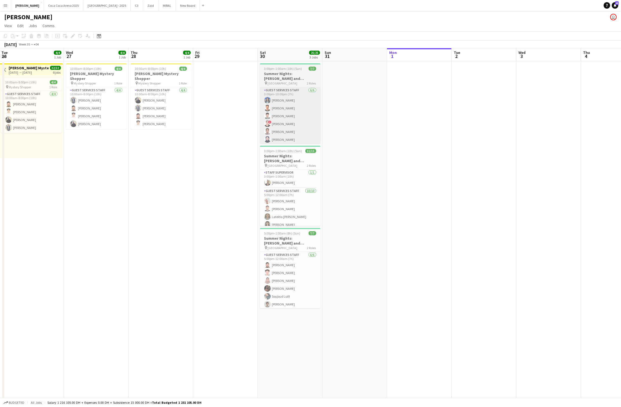
click at [302, 107] on app-card-role "Guest Services Staff [DATE] 3:00pm-10:00pm (7h) [PERSON_NAME] ! [PERSON_NAME] […" at bounding box center [290, 116] width 61 height 58
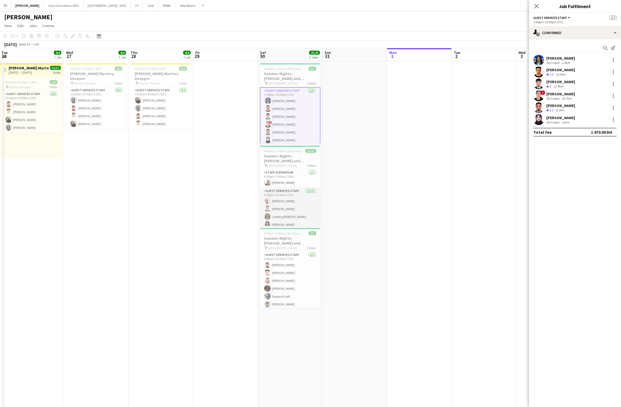
click at [292, 203] on app-card-role "Guest Services Staff [DATE] 5:00pm-12:00am (7h) [PERSON_NAME] [PERSON_NAME] Lat…" at bounding box center [290, 232] width 61 height 89
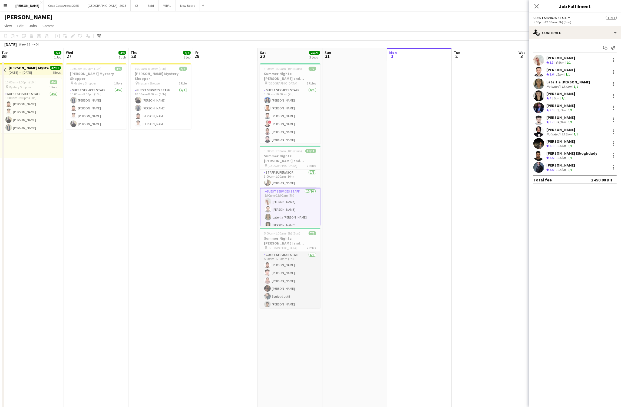
click at [276, 285] on app-card-role "Guest Services Staff [DATE] 5:00pm-12:00am (7h) [PERSON_NAME] [PERSON_NAME] [PE…" at bounding box center [290, 281] width 61 height 58
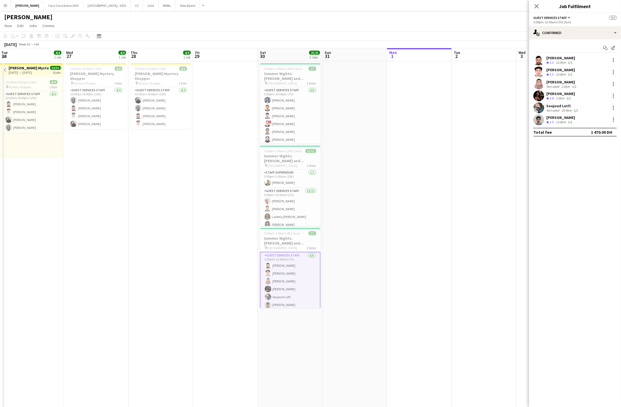
click at [557, 107] on div "Soujoud Lutfi" at bounding box center [563, 105] width 33 height 5
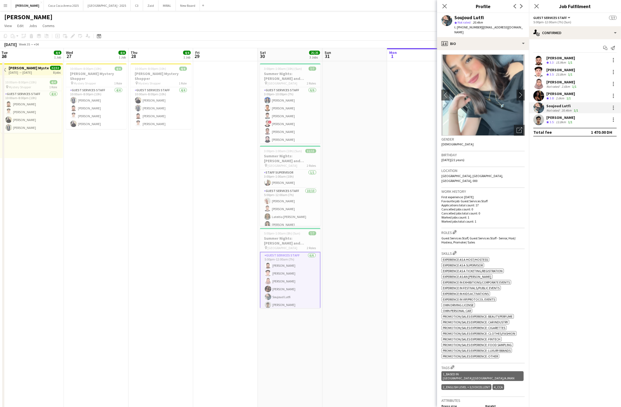
click at [469, 95] on img at bounding box center [483, 94] width 83 height 81
click at [517, 127] on icon "Open photos pop-in" at bounding box center [520, 130] width 6 height 6
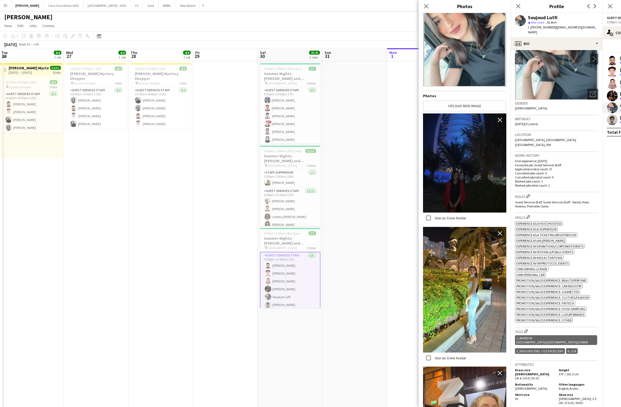
scroll to position [0, 0]
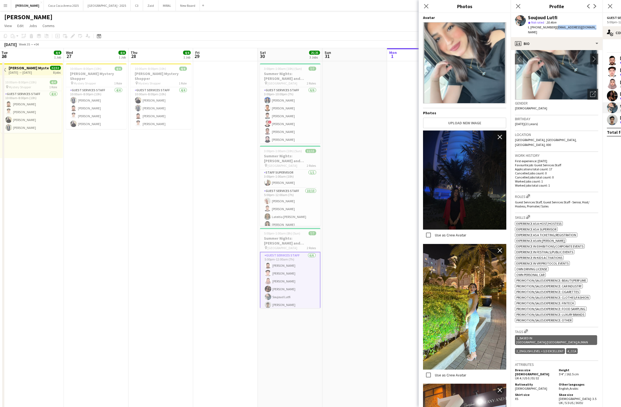
drag, startPoint x: 591, startPoint y: 26, endPoint x: 554, endPoint y: 26, distance: 37.1
click at [554, 26] on div "Soujoud Lutfi star Not rated 20.4km t. [PHONE_NUMBER] | [EMAIL_ADDRESS][DOMAIN_…" at bounding box center [557, 25] width 92 height 24
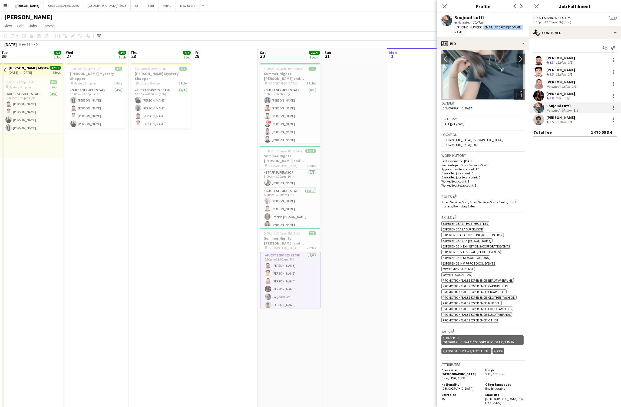
copy span "[EMAIL_ADDRESS][DOMAIN_NAME]"
click at [446, 6] on icon "Close pop-in" at bounding box center [444, 6] width 5 height 5
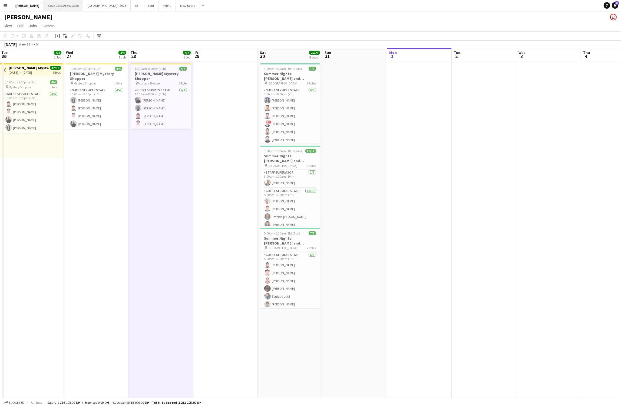
click at [50, 5] on button "[GEOGRAPHIC_DATA] 2025 Close" at bounding box center [64, 5] width 40 height 11
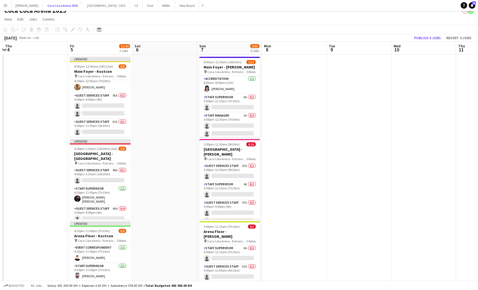
scroll to position [7, 0]
click at [116, 127] on app-card-role "Guest Services Staff 61A 0/1 5:00pm-11:30pm (6h30m) single-neutral-actions" at bounding box center [100, 128] width 61 height 18
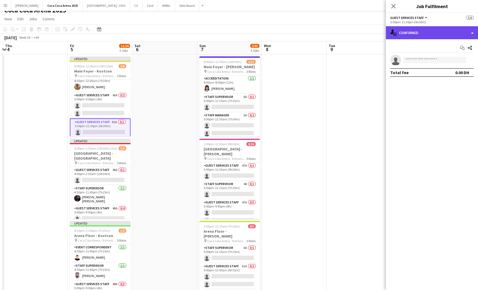
click at [431, 30] on div "single-neutral-actions-check-2 Confirmed" at bounding box center [432, 32] width 92 height 13
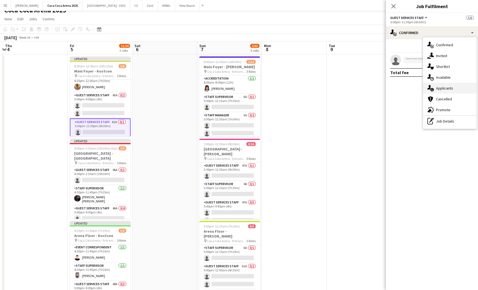
click at [444, 88] on div "single-neutral-actions-information Applicants" at bounding box center [450, 88] width 54 height 11
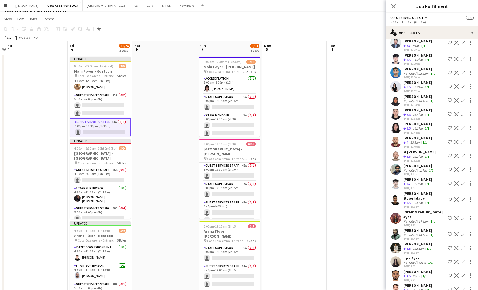
scroll to position [534, 0]
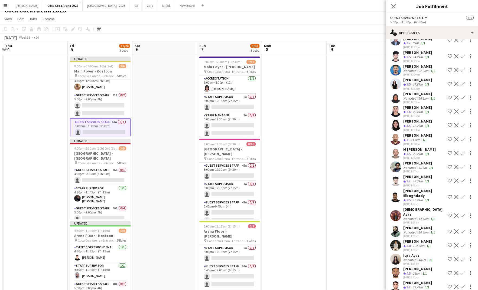
click at [419, 285] on div "23.4km" at bounding box center [417, 287] width 12 height 5
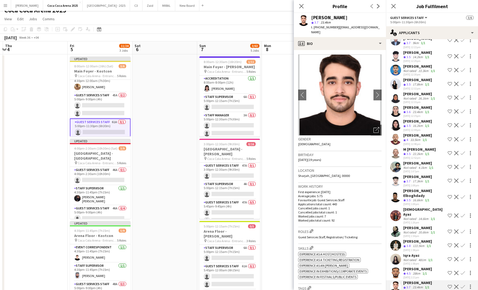
click at [462, 285] on app-icon "Confirm" at bounding box center [462, 287] width 4 height 4
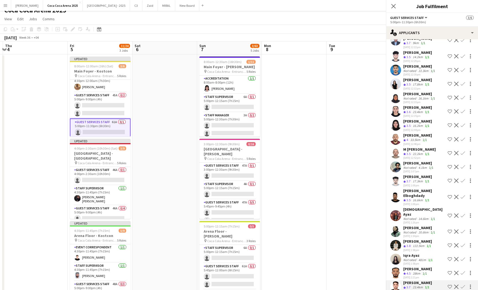
scroll to position [537, 0]
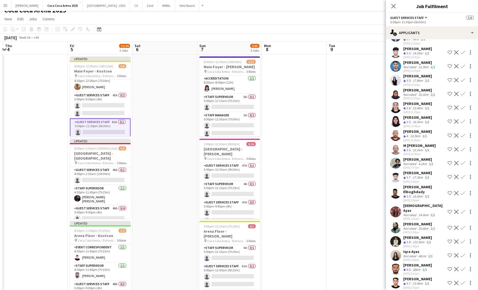
click at [462, 281] on app-icon "Confirm" at bounding box center [462, 283] width 4 height 4
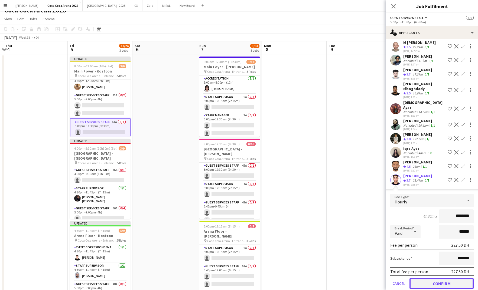
click at [437, 278] on button "Confirm" at bounding box center [441, 283] width 64 height 11
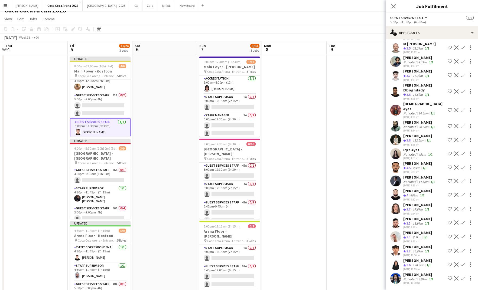
scroll to position [603, 0]
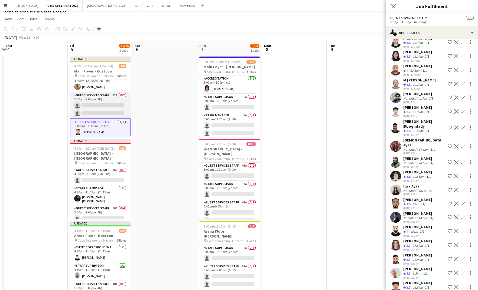
click at [113, 109] on app-card-role "Guest Services Staff 45A 0/2 5:00pm-9:00pm (4h) single-neutral-actions single-n…" at bounding box center [100, 105] width 61 height 26
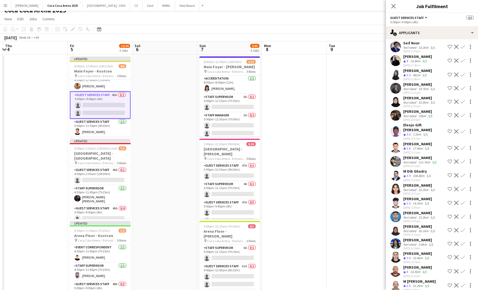
scroll to position [257, 0]
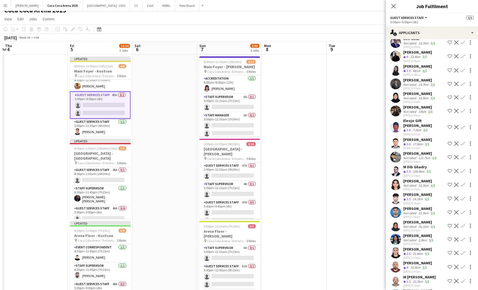
click at [464, 251] on app-icon "Confirm" at bounding box center [462, 253] width 4 height 4
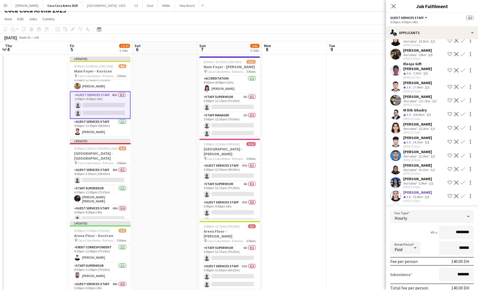
scroll to position [336, 0]
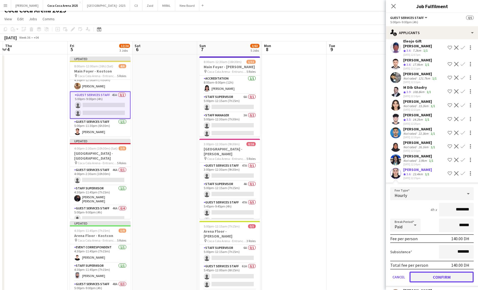
click at [417, 272] on button "Confirm" at bounding box center [441, 277] width 64 height 11
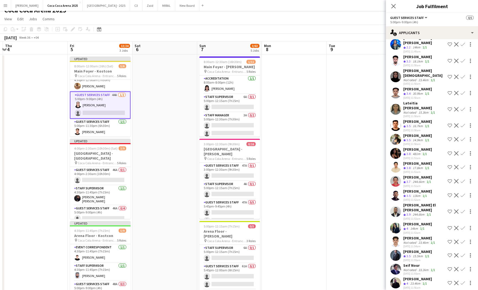
scroll to position [32, 0]
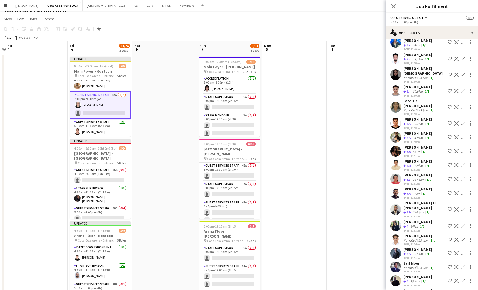
click at [462, 149] on app-icon "Confirm" at bounding box center [462, 151] width 4 height 4
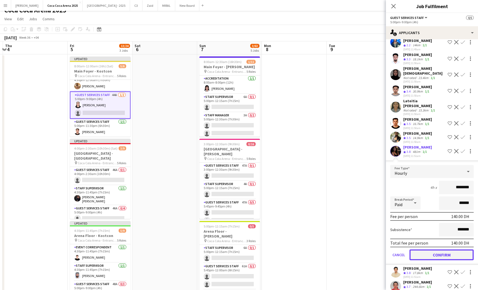
click at [444, 249] on button "Confirm" at bounding box center [441, 254] width 64 height 11
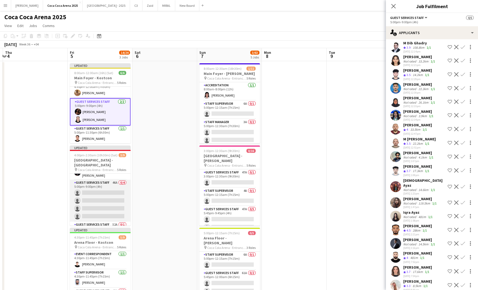
scroll to position [0, 0]
click at [96, 182] on app-card-role "Guest Services Staff 46A 0/1 4:00pm-2:30am (10h30m) single-neutral-actions" at bounding box center [100, 183] width 61 height 18
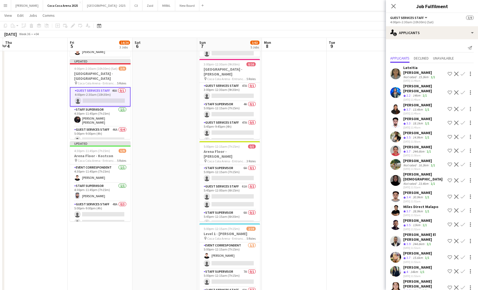
click at [104, 96] on app-card-role "Guest Services Staff 46A 0/1 4:00pm-2:30am (10h30m) single-neutral-actions" at bounding box center [100, 96] width 61 height 19
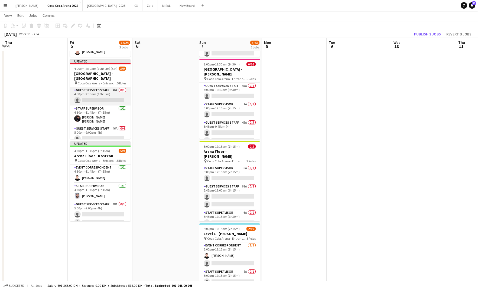
click at [104, 95] on app-card-role "Guest Services Staff 46A 0/1 4:00pm-2:30am (10h30m) single-neutral-actions" at bounding box center [100, 96] width 61 height 18
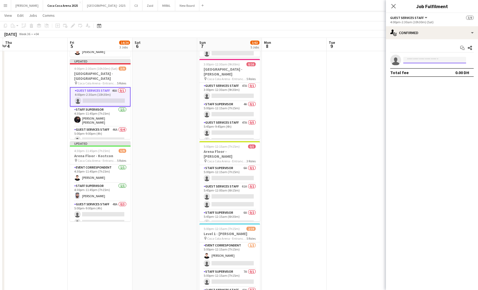
click at [423, 60] on input at bounding box center [434, 60] width 63 height 6
type input "*"
type input "*****"
click at [443, 76] on span "[PHONE_NUMBER]" at bounding box center [434, 76] width 54 height 4
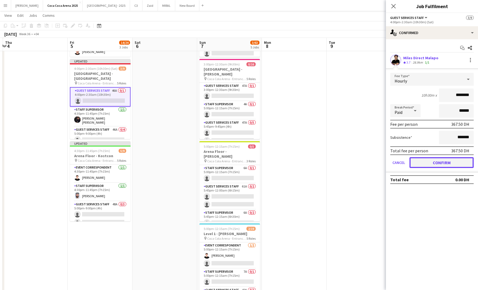
click at [432, 163] on button "Confirm" at bounding box center [441, 162] width 64 height 11
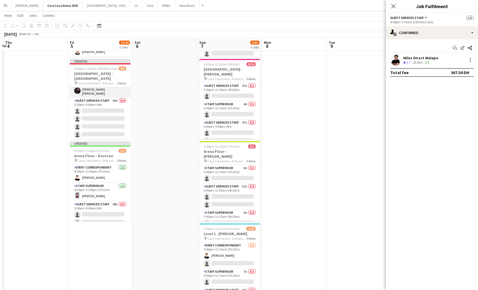
scroll to position [30, 0]
click at [105, 114] on app-card-role "Guest Services Staff 52A 0/1 5:00pm-11:30pm (6h30m) single-neutral-actions" at bounding box center [100, 117] width 61 height 18
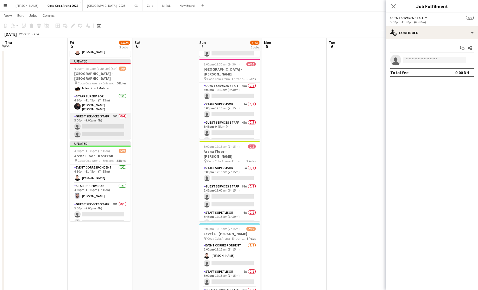
scroll to position [19, 0]
click at [91, 106] on app-card-role "Guest Services Staff 46A 0/4 5:00pm-9:00pm (4h) single-neutral-actions single-n…" at bounding box center [100, 127] width 61 height 42
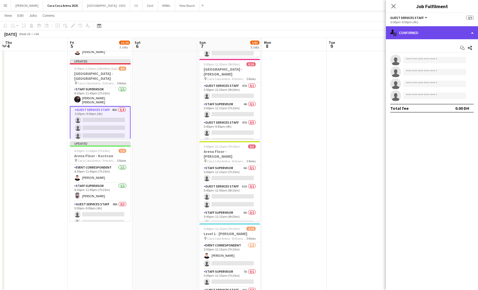
click at [421, 36] on div "single-neutral-actions-check-2 Confirmed" at bounding box center [432, 32] width 92 height 13
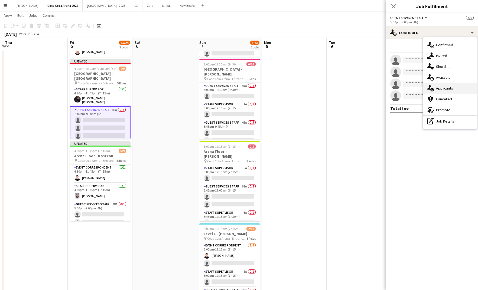
click at [436, 88] on div "single-neutral-actions-information Applicants" at bounding box center [450, 88] width 54 height 11
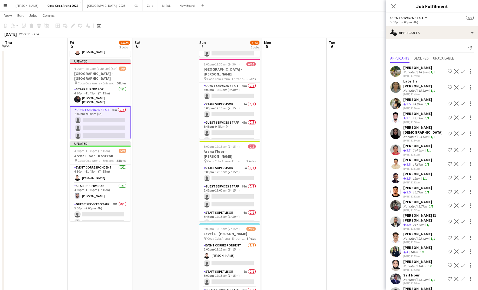
click at [462, 101] on app-icon "Confirm" at bounding box center [462, 103] width 4 height 4
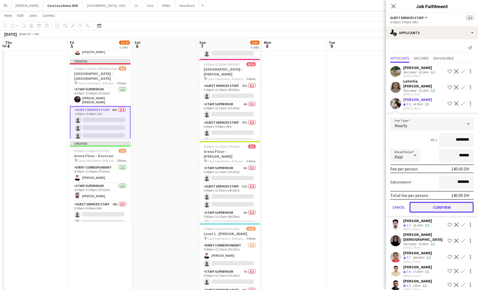
click at [440, 202] on button "Confirm" at bounding box center [441, 207] width 64 height 11
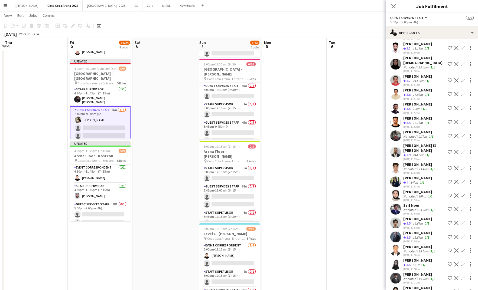
scroll to position [60, 0]
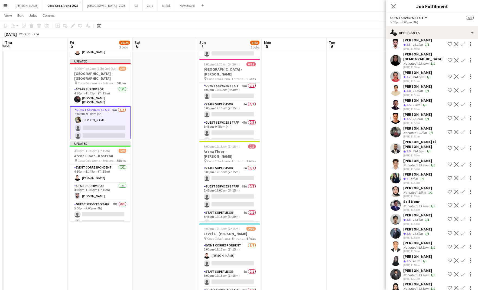
click at [462, 231] on app-icon "Confirm" at bounding box center [462, 233] width 4 height 4
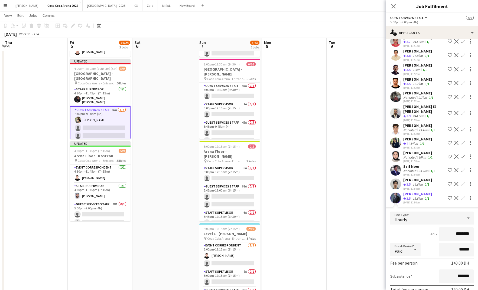
scroll to position [118, 0]
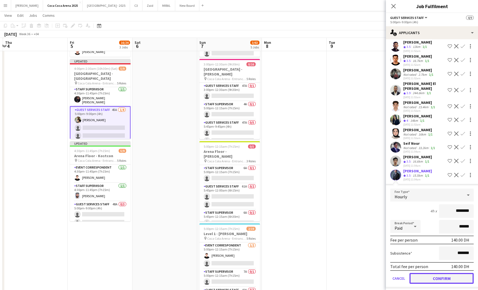
click at [430, 273] on button "Confirm" at bounding box center [441, 278] width 64 height 11
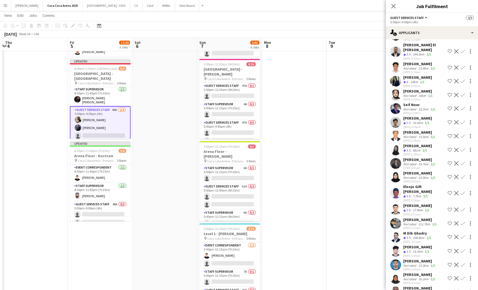
scroll to position [160, 0]
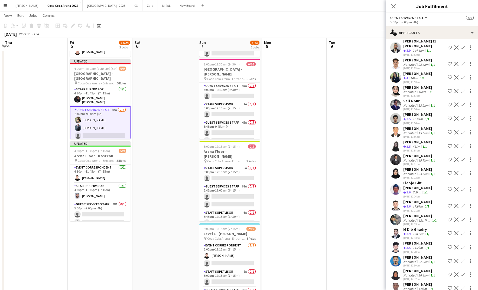
click at [461, 245] on app-icon "Confirm" at bounding box center [462, 247] width 4 height 4
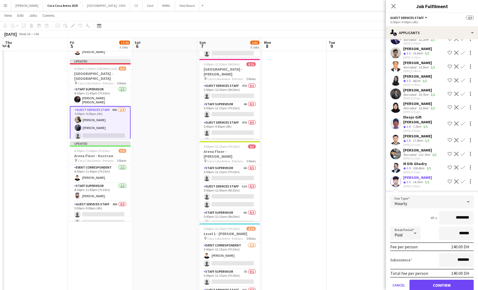
scroll to position [229, 0]
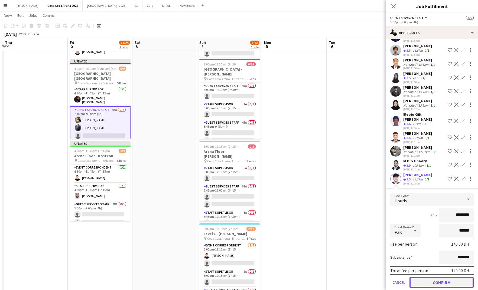
click at [432, 277] on button "Confirm" at bounding box center [441, 282] width 64 height 11
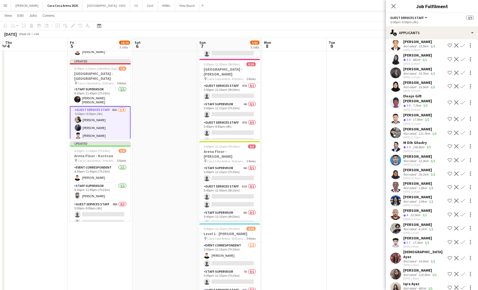
scroll to position [248, 0]
click at [463, 239] on app-icon "Confirm" at bounding box center [462, 241] width 4 height 4
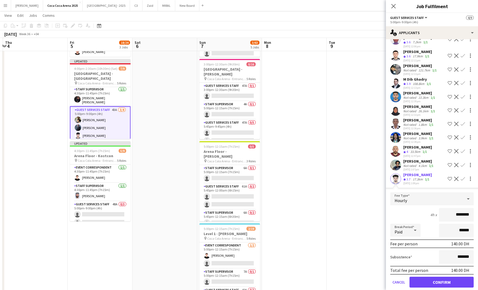
scroll to position [317, 0]
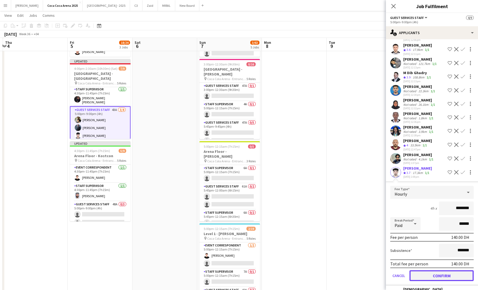
click at [436, 270] on button "Confirm" at bounding box center [441, 275] width 64 height 11
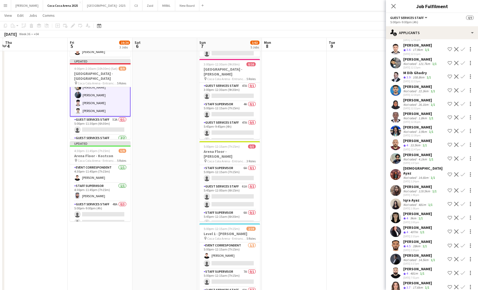
scroll to position [53, 0]
click at [96, 118] on app-card-role "Guest Services Staff 52A 0/1 5:00pm-11:30pm (6h30m) single-neutral-actions" at bounding box center [100, 125] width 61 height 18
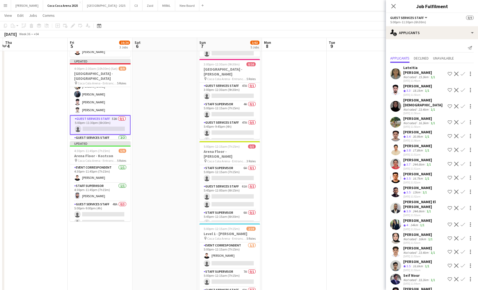
scroll to position [4, 0]
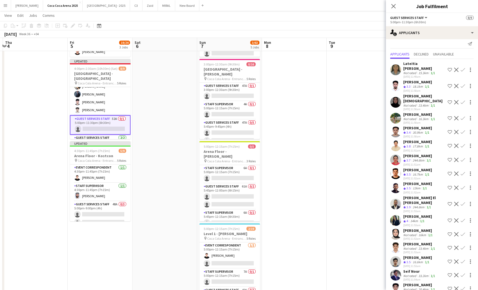
click at [463, 68] on app-icon "Confirm" at bounding box center [462, 70] width 4 height 4
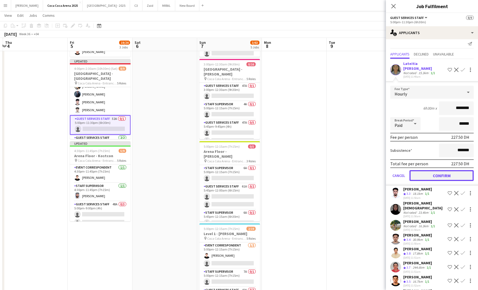
click at [448, 171] on button "Confirm" at bounding box center [441, 175] width 64 height 11
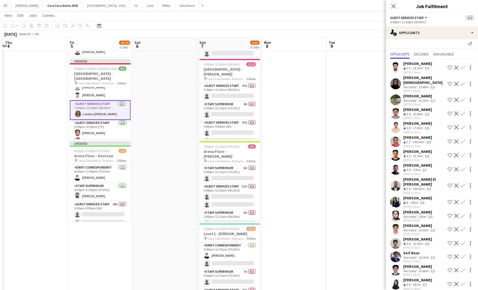
scroll to position [0, 0]
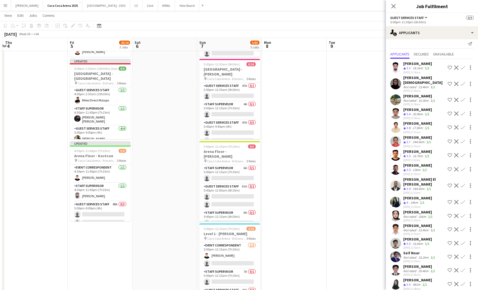
click at [365, 77] on app-date-cell at bounding box center [358, 186] width 65 height 422
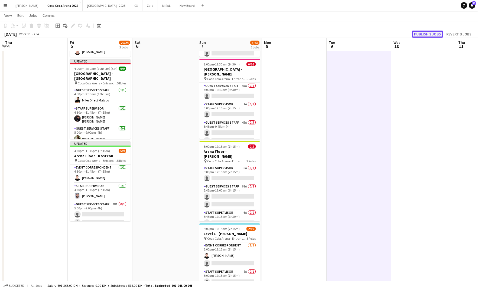
click at [421, 35] on button "Publish 3 jobs" at bounding box center [427, 34] width 31 height 7
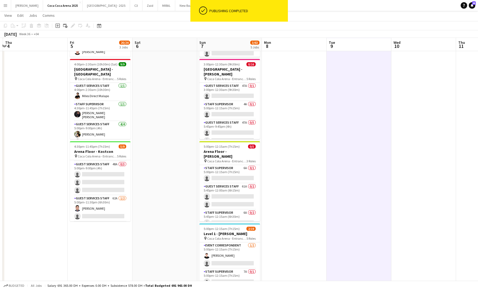
scroll to position [37, 0]
click at [105, 179] on app-card-role "Guest Services Staff 48A 0/3 5:00pm-9:00pm (4h) single-neutral-actions single-n…" at bounding box center [100, 177] width 61 height 34
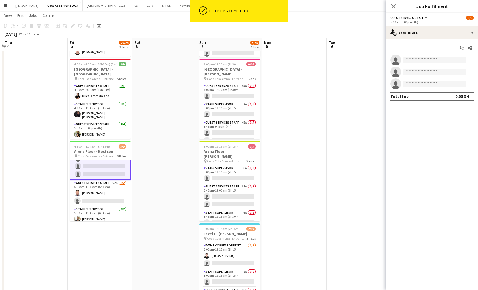
scroll to position [53, 0]
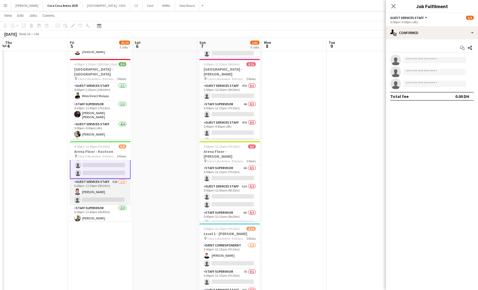
click at [101, 194] on app-card-role "Guest Services Staff 62A [DATE] 5:00pm-11:30pm (6h30m) [PERSON_NAME] single-neu…" at bounding box center [100, 192] width 61 height 26
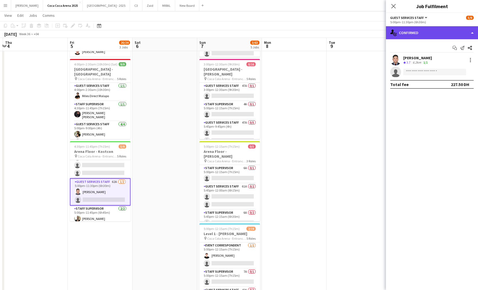
click at [415, 36] on div "single-neutral-actions-check-2 Confirmed" at bounding box center [432, 32] width 92 height 13
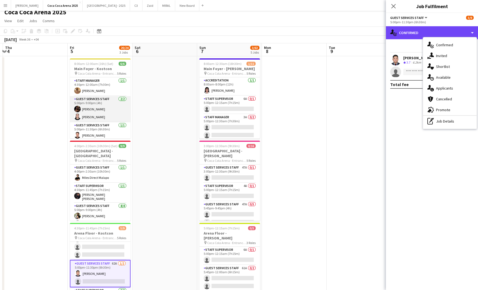
scroll to position [38, 0]
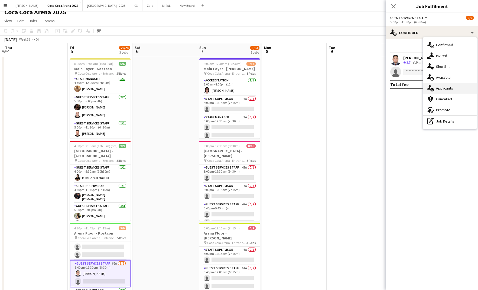
click at [453, 88] on div "single-neutral-actions-information Applicants" at bounding box center [450, 88] width 54 height 11
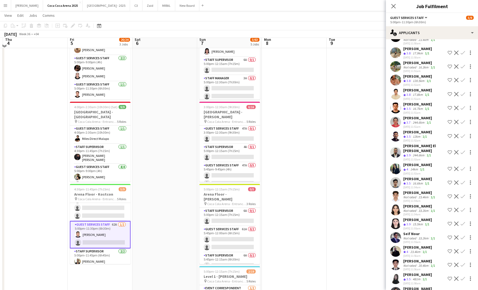
scroll to position [46, 0]
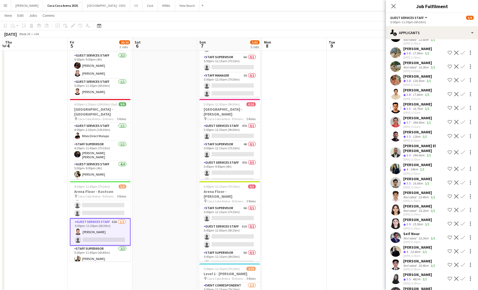
click at [114, 236] on app-card-role "Guest Services Staff 62A [DATE] 5:00pm-11:30pm (6h30m) [PERSON_NAME] single-neu…" at bounding box center [100, 231] width 61 height 27
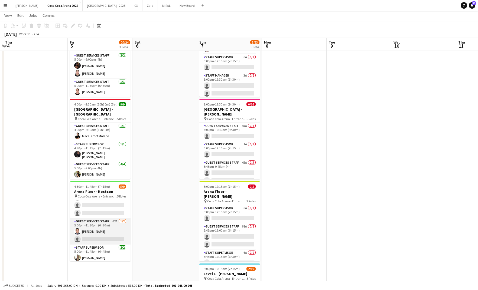
click at [107, 241] on app-card-role "Guest Services Staff 62A [DATE] 5:00pm-11:30pm (6h30m) [PERSON_NAME] single-neu…" at bounding box center [100, 231] width 61 height 26
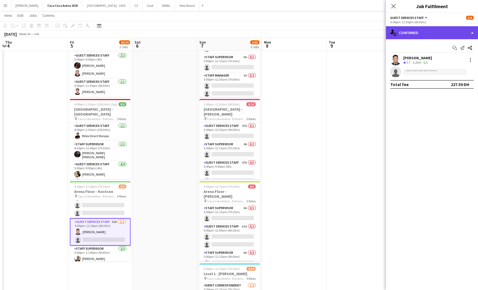
click at [410, 35] on div "single-neutral-actions-check-2 Confirmed" at bounding box center [432, 32] width 92 height 13
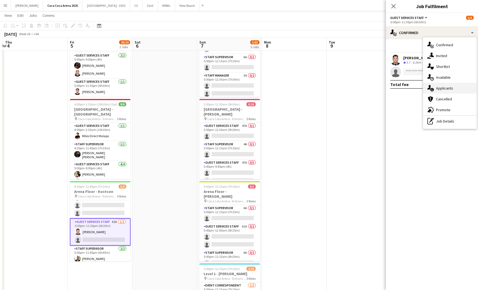
click at [439, 90] on div "single-neutral-actions-information Applicants" at bounding box center [450, 88] width 54 height 11
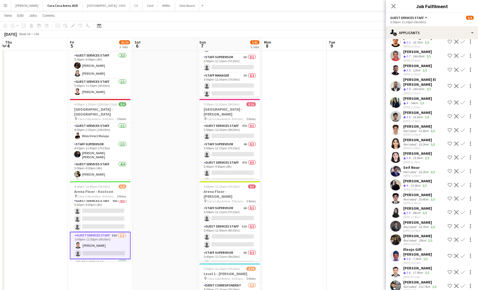
scroll to position [152, 0]
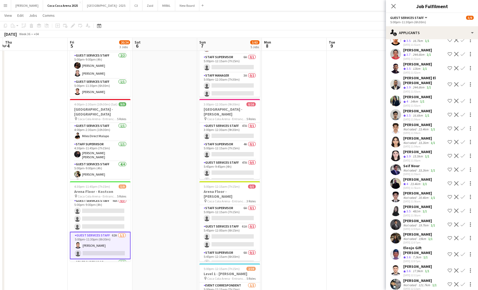
click at [462, 252] on app-icon "Confirm" at bounding box center [462, 254] width 4 height 4
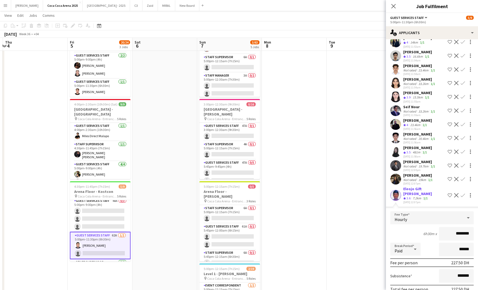
scroll to position [241, 0]
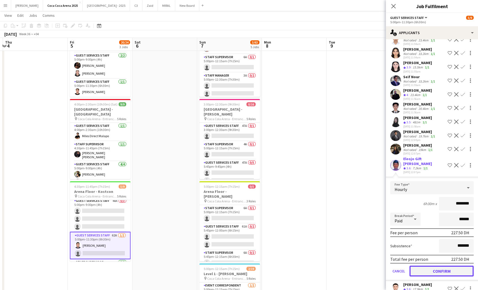
click at [429, 266] on button "Confirm" at bounding box center [441, 271] width 64 height 11
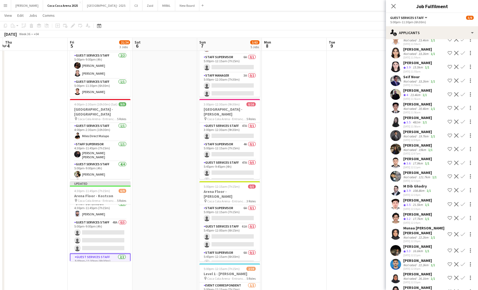
scroll to position [22, 0]
click at [110, 237] on app-card-role "Guest Services Staff 48A 0/3 5:00pm-9:00pm (4h) single-neutral-actions single-n…" at bounding box center [100, 236] width 61 height 34
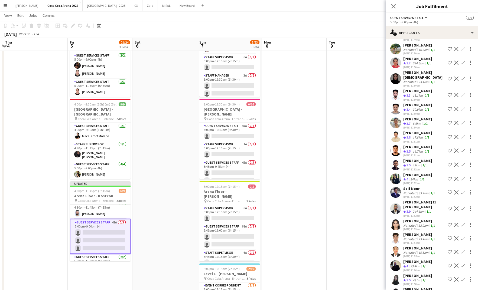
scroll to position [44, 0]
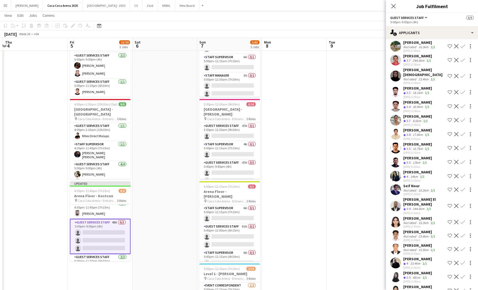
click at [464, 261] on app-icon "Confirm" at bounding box center [462, 263] width 4 height 4
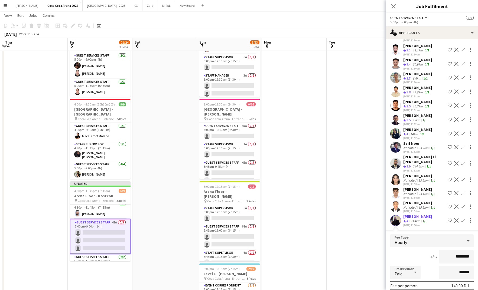
scroll to position [88, 0]
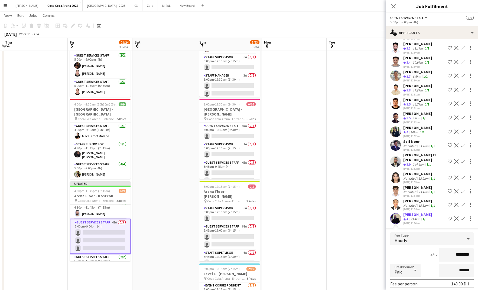
click at [463, 144] on app-icon "Confirm" at bounding box center [462, 145] width 4 height 4
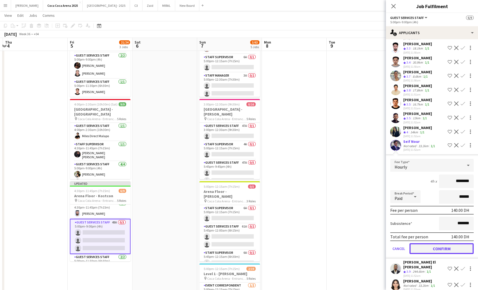
click at [447, 247] on button "Confirm" at bounding box center [441, 248] width 64 height 11
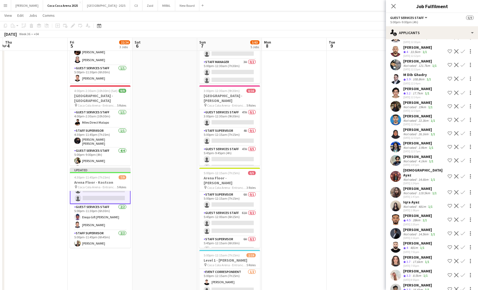
scroll to position [67, 0]
click at [99, 211] on app-card-role "Guest Services Staff [DATE] 5:00pm-11:30pm (6h30m) Eleojo Gift [PERSON_NAME]" at bounding box center [100, 209] width 61 height 26
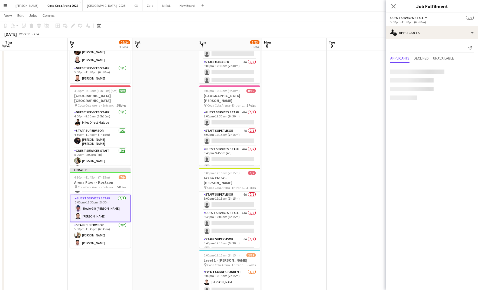
scroll to position [67, 0]
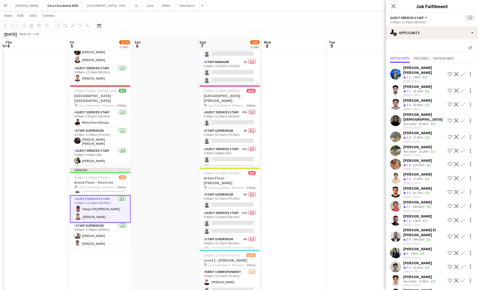
click at [97, 205] on app-card-role "Guest Services Staff [DATE] 5:00pm-11:30pm (6h30m) Eleojo Gift [PERSON_NAME]" at bounding box center [100, 208] width 61 height 27
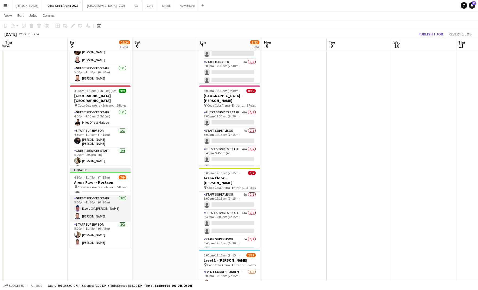
scroll to position [66, 0]
click at [105, 210] on app-card-role "Guest Services Staff [DATE] 5:00pm-11:30pm (6h30m) Eleojo Gift [PERSON_NAME]" at bounding box center [100, 209] width 61 height 26
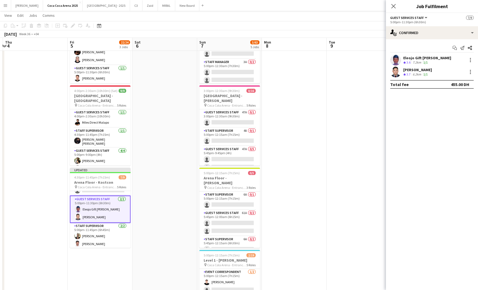
scroll to position [67, 0]
click at [469, 61] on div at bounding box center [470, 60] width 6 height 6
click at [452, 83] on span "Switch crew" at bounding box center [446, 83] width 23 height 5
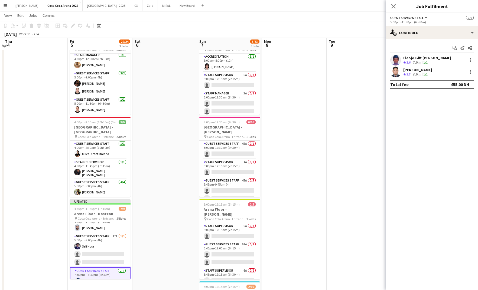
scroll to position [25, 0]
click at [97, 251] on app-card-role "Guest Services Staff 47A [DATE] 5:00pm-9:00pm (4h) Seif Nour single-neutral-act…" at bounding box center [100, 251] width 61 height 34
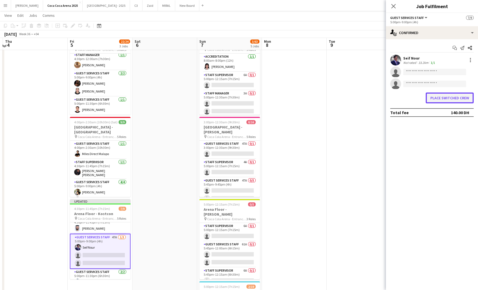
click at [447, 96] on button "Place switched crew" at bounding box center [449, 98] width 48 height 11
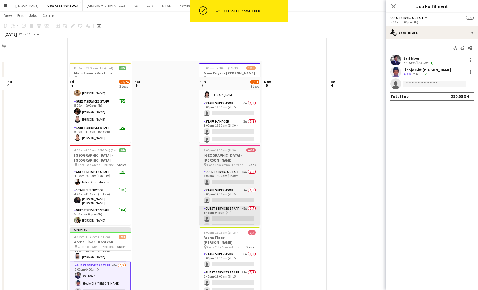
scroll to position [40, 0]
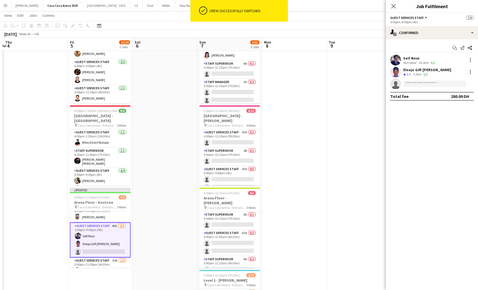
click at [110, 246] on app-card-role "Guest Services Staff 46A [DATE] 5:00pm-9:00pm (4h) Seif Nour Eleojo Gift [PERSO…" at bounding box center [100, 239] width 61 height 35
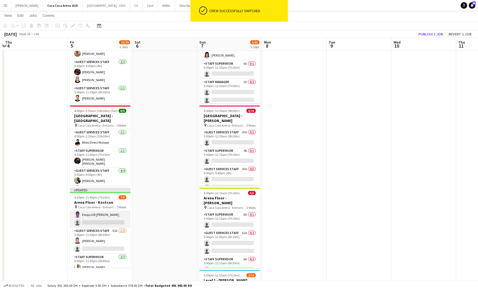
scroll to position [55, 0]
click at [432, 38] on app-board-header-date "Wed 10" at bounding box center [423, 44] width 65 height 13
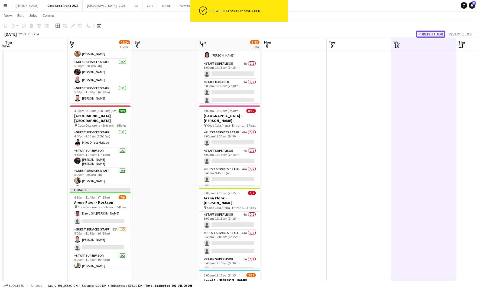
click at [432, 34] on button "Publish 1 job" at bounding box center [430, 34] width 29 height 7
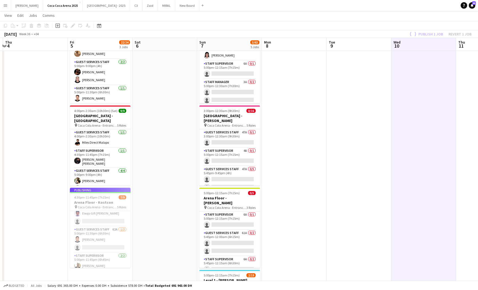
click at [102, 242] on app-card-role "Guest Services Staff 62A [DATE] 5:00pm-11:30pm (6h30m) [PERSON_NAME] single-neu…" at bounding box center [100, 239] width 61 height 26
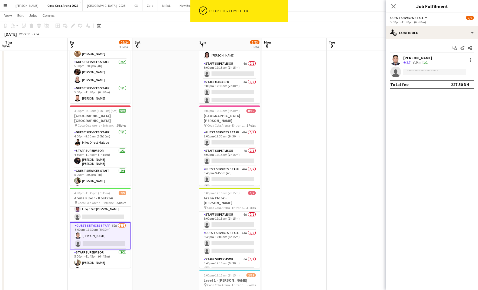
click at [410, 70] on input at bounding box center [434, 72] width 63 height 6
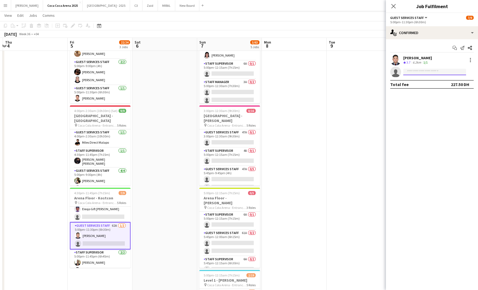
type input "*"
type input "******"
click at [429, 90] on span "[PHONE_NUMBER]" at bounding box center [434, 88] width 54 height 4
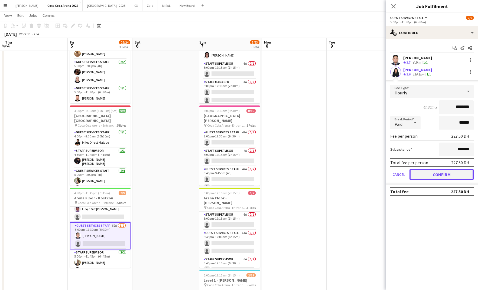
click at [439, 172] on button "Confirm" at bounding box center [441, 174] width 64 height 11
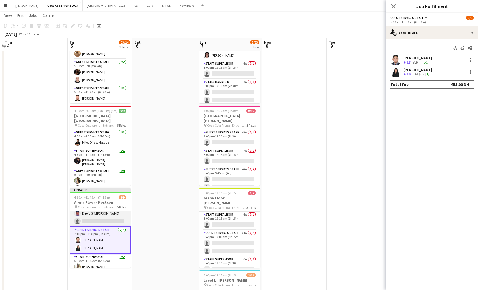
click at [112, 218] on app-card-role "Guest Services Staff 46A [DATE] 5:00pm-9:00pm (4h) Seif Nour Eleojo Gift [PERSO…" at bounding box center [100, 209] width 61 height 34
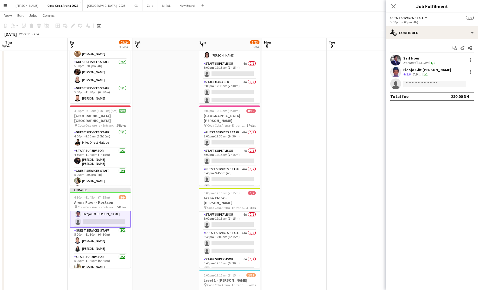
scroll to position [56, 0]
click at [413, 34] on div "single-neutral-actions-check-2 Confirmed" at bounding box center [432, 32] width 92 height 13
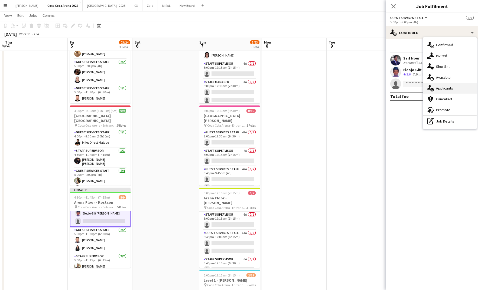
click at [447, 87] on div "single-neutral-actions-information Applicants" at bounding box center [450, 88] width 54 height 11
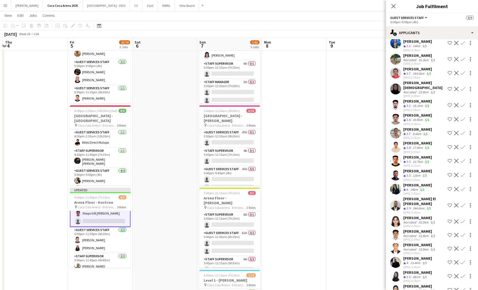
scroll to position [32, 0]
click at [462, 174] on app-icon "Confirm" at bounding box center [462, 174] width 4 height 4
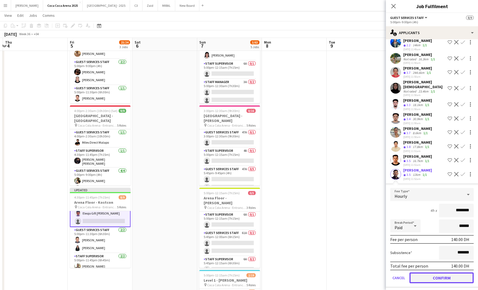
click at [447, 276] on button "Confirm" at bounding box center [441, 277] width 64 height 11
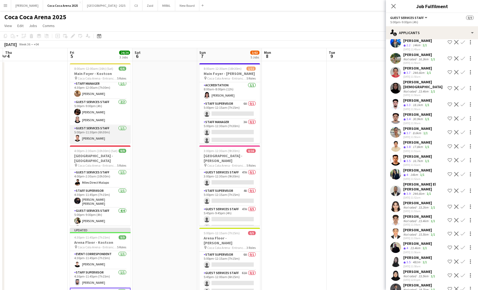
scroll to position [0, 0]
click at [321, 108] on app-date-cell at bounding box center [294, 272] width 65 height 422
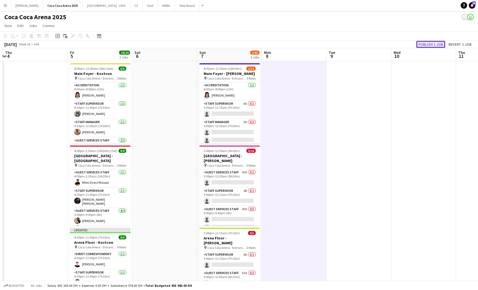
click at [425, 43] on button "Publish 1 job" at bounding box center [430, 44] width 29 height 7
